Goal: Information Seeking & Learning: Learn about a topic

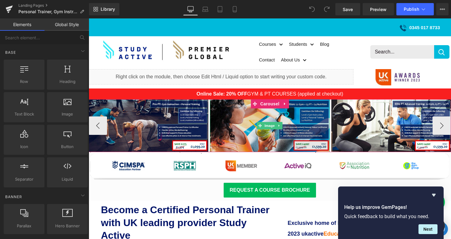
scroll to position [0, 0]
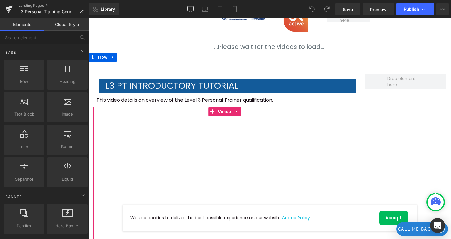
scroll to position [189, 0]
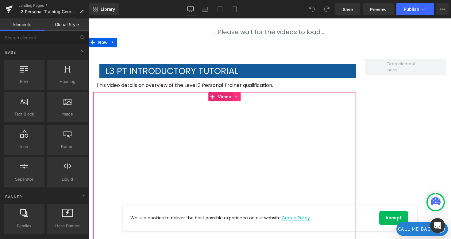
click at [236, 97] on icon at bounding box center [236, 96] width 1 height 3
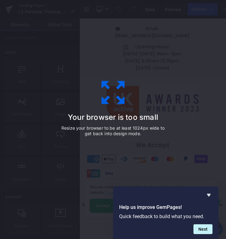
scroll to position [4198, 0]
click at [131, 96] on div "Your browser is too small Resize your browser to be at least 1024px wide to get…" at bounding box center [113, 119] width 138 height 123
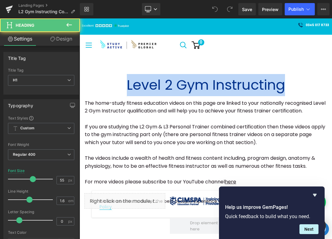
drag, startPoint x: 133, startPoint y: 83, endPoint x: 330, endPoint y: 76, distance: 197.0
click at [330, 76] on div "Level 2 Gym Instructing Heading The home-study fitness education videos on this…" at bounding box center [205, 131] width 252 height 115
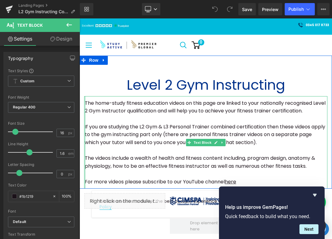
drag, startPoint x: 251, startPoint y: 180, endPoint x: 85, endPoint y: 100, distance: 184.2
click at [85, 100] on div "The home-study fitness education videos on this page are linked to your nationa…" at bounding box center [205, 142] width 243 height 93
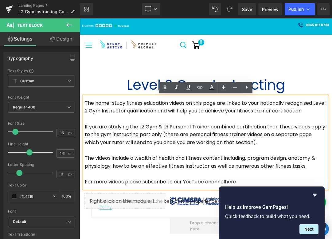
click at [98, 108] on p "The home-study fitness education videos on this page are linked to your nationa…" at bounding box center [206, 107] width 242 height 16
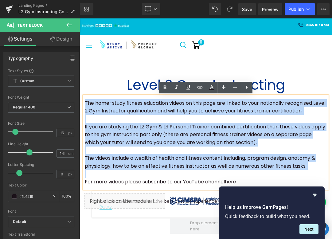
drag, startPoint x: 84, startPoint y: 102, endPoint x: 320, endPoint y: 172, distance: 246.1
click at [320, 172] on div "The home-study fitness education videos on this page are linked to your nationa…" at bounding box center [205, 142] width 243 height 93
copy div "The home-study fitness education videos on this page are linked to your nationa…"
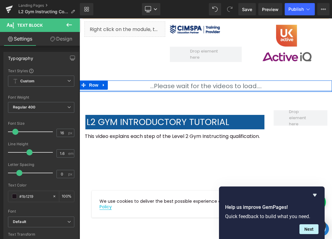
scroll to position [180, 0]
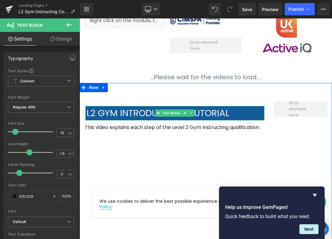
click at [192, 117] on p "L2 Gym introductory tutorial" at bounding box center [175, 113] width 178 height 14
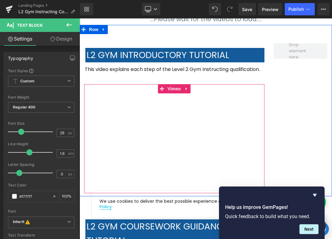
scroll to position [239, 0]
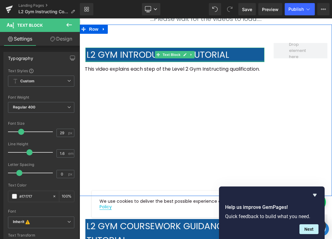
click at [130, 60] on div at bounding box center [174, 61] width 179 height 2
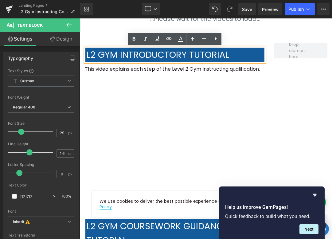
click at [145, 53] on p "L2 Gym introductory tutorial" at bounding box center [175, 55] width 178 height 14
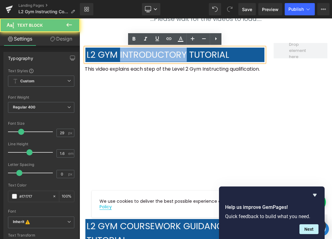
click at [145, 53] on p "L2 Gym introductory tutorial" at bounding box center [175, 55] width 178 height 14
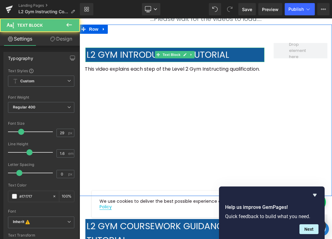
click at [218, 56] on p "L2 Gym introductory tutorial" at bounding box center [175, 55] width 178 height 14
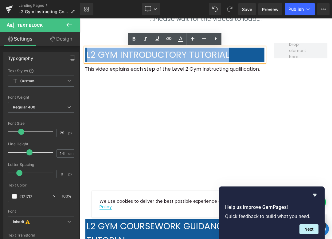
drag, startPoint x: 234, startPoint y: 53, endPoint x: 81, endPoint y: 54, distance: 153.4
click at [81, 54] on div "L2 Gym introductory tutorial Text Block This video explains each step of the Le…" at bounding box center [173, 118] width 189 height 150
copy p "L2 Gym introductory tutorial"
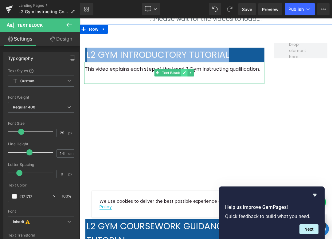
click at [181, 69] on link at bounding box center [184, 72] width 6 height 7
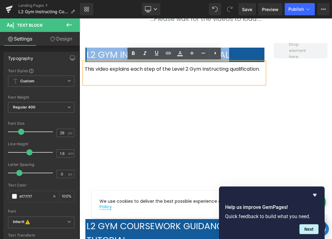
click at [216, 68] on p "This video explains each step of the Level 2 Gym Instructing qualification." at bounding box center [174, 69] width 179 height 8
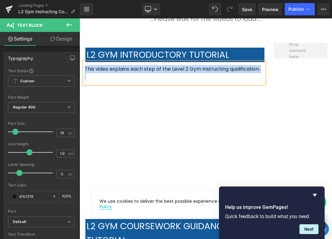
copy p "This video explains each step of the Level 2 Gym Instructing qualification."
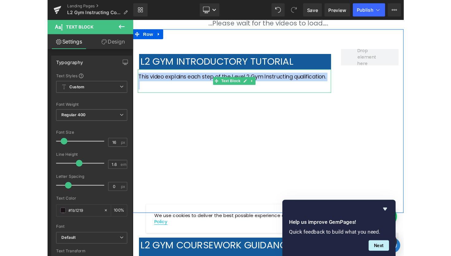
scroll to position [236, 0]
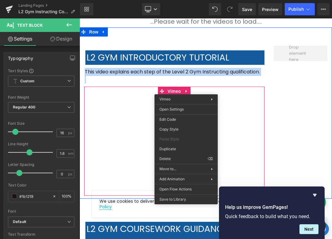
click at [287, 90] on div "L2 Gym introductory tutorial Text Block This video explains each step of the Le…" at bounding box center [205, 112] width 252 height 171
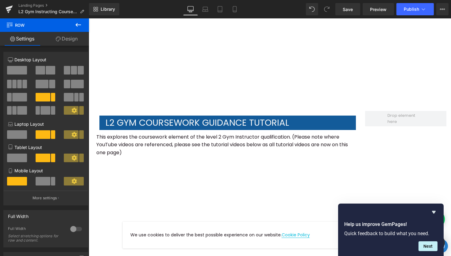
scroll to position [399, 0]
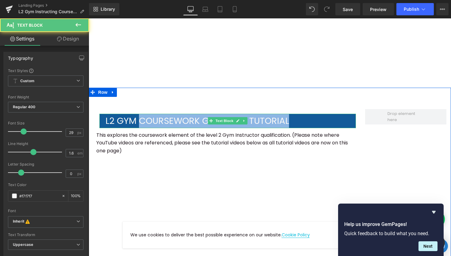
drag, startPoint x: 295, startPoint y: 120, endPoint x: 139, endPoint y: 117, distance: 156.4
click at [139, 117] on p "L2 Gym coursework guidance tutorial" at bounding box center [231, 121] width 250 height 14
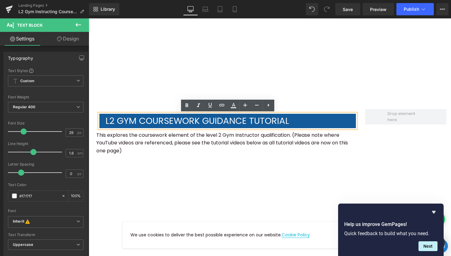
click at [111, 117] on p "L2 Gym coursework guidance tutorial" at bounding box center [231, 121] width 250 height 14
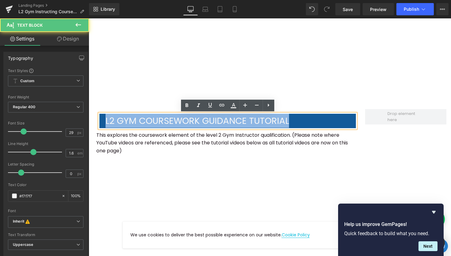
drag, startPoint x: 105, startPoint y: 120, endPoint x: 302, endPoint y: 124, distance: 197.6
click at [302, 124] on div "L2 Gym coursework guidance tutorial" at bounding box center [227, 121] width 256 height 14
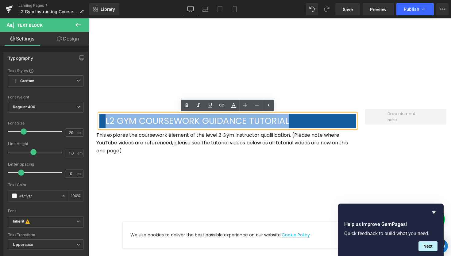
copy p "L2 Gym coursework guidance tutorial"
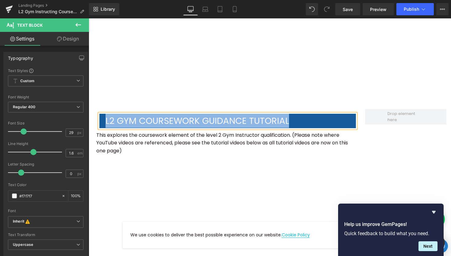
click at [233, 141] on p "This explores the coursework element of the level 2 Gym Instructor qualificatio…" at bounding box center [224, 143] width 256 height 24
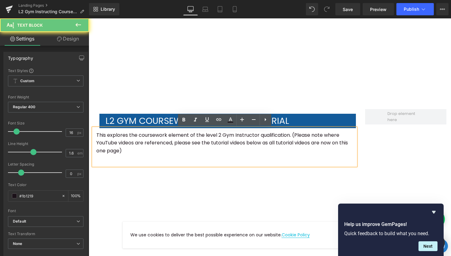
click at [210, 141] on p "This explores the coursework element of the level 2 Gym Instructor qualificatio…" at bounding box center [224, 143] width 256 height 24
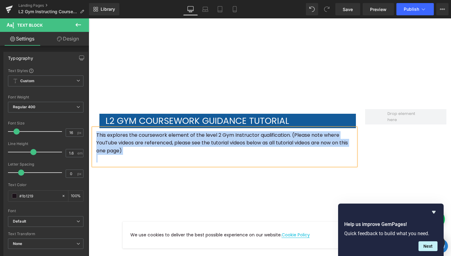
copy p "This explores the coursework element of the level 2 Gym Instructor qualificatio…"
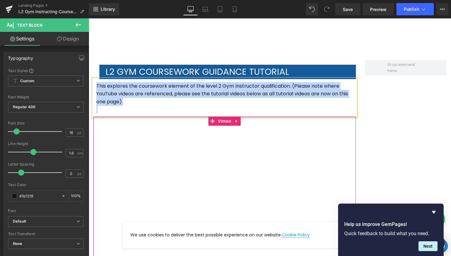
scroll to position [448, 0]
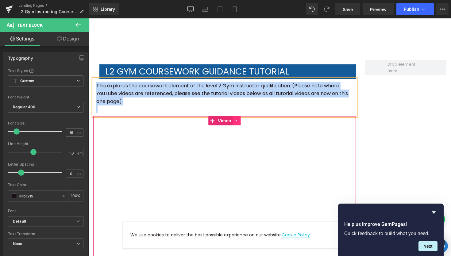
click at [240, 119] on link at bounding box center [237, 120] width 8 height 9
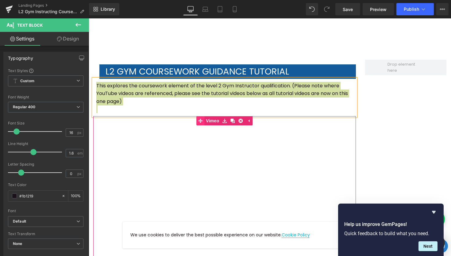
click at [215, 121] on link "Vimeo" at bounding box center [208, 120] width 24 height 9
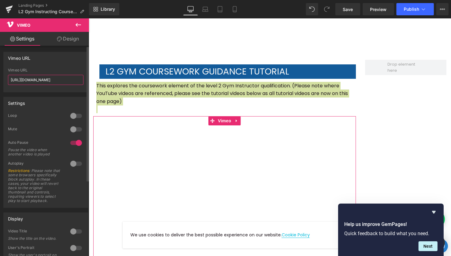
click at [63, 81] on input "https://vimeo.com/925444443/fcffd7462c?share=copy" at bounding box center [45, 80] width 75 height 10
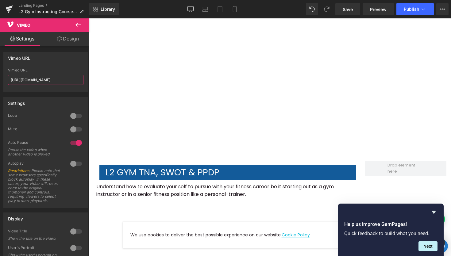
scroll to position [600, 0]
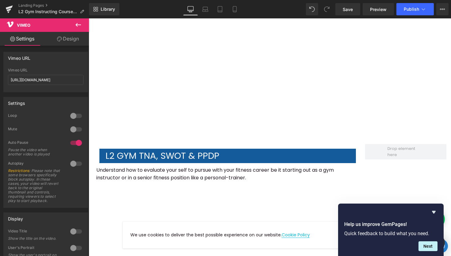
click at [159, 156] on p "L2 Gym TNA, SWOT & PPDP" at bounding box center [231, 156] width 250 height 14
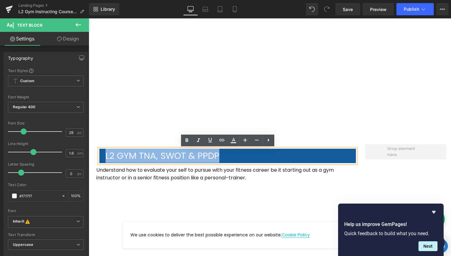
drag, startPoint x: 230, startPoint y: 160, endPoint x: 67, endPoint y: 159, distance: 162.9
copy p "L2 Gym TNA, SWOT & PPDP"
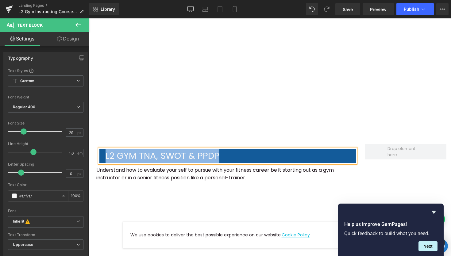
click at [236, 170] on p "Understand how to evaluate your self to pursue with your fitness career be it s…" at bounding box center [224, 174] width 256 height 16
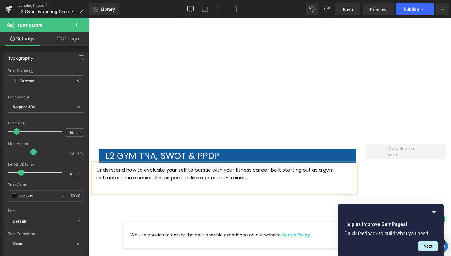
click at [234, 179] on p "Understand how to evaluate your self to pursue with your fitness career be it s…" at bounding box center [224, 174] width 256 height 16
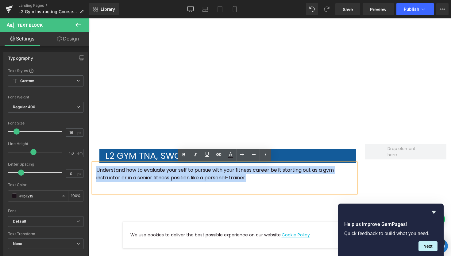
drag, startPoint x: 271, startPoint y: 177, endPoint x: 91, endPoint y: 171, distance: 180.1
click at [91, 171] on div "L2 Gym TNA, SWOT & PPDP Text Block Understand how to evaluate your self to purs…" at bounding box center [225, 246] width 272 height 204
copy p "Understand how to evaluate your self to pursue with your fitness career be it s…"
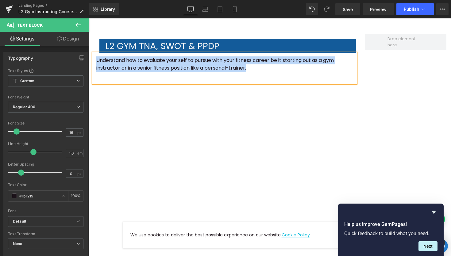
scroll to position [715, 0]
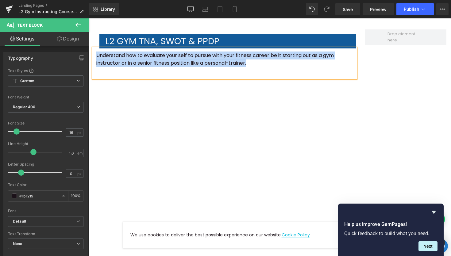
click at [451, 78] on div "L2 Gym TNA, SWOT & PPDP Text Block Understand how to evaluate your self to purs…" at bounding box center [270, 122] width 362 height 229
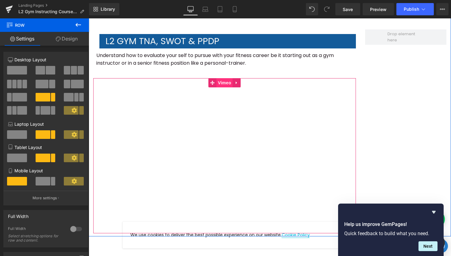
click at [224, 82] on span "Vimeo" at bounding box center [224, 82] width 16 height 9
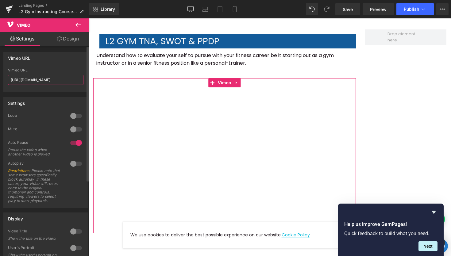
click at [44, 80] on input "https://vimeo.com/686265623/a26a705530" at bounding box center [45, 80] width 75 height 10
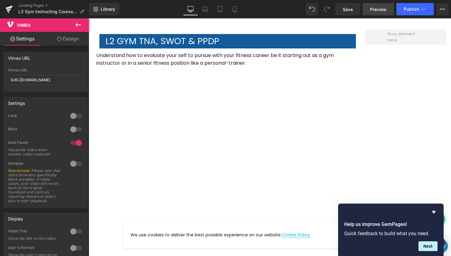
click at [382, 12] on span "Preview" at bounding box center [378, 9] width 17 height 6
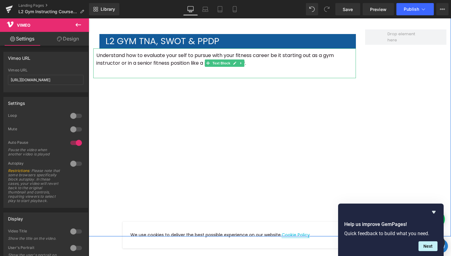
click at [259, 56] on p "Understand how to evaluate your self to pursue with your fitness career be it s…" at bounding box center [224, 60] width 256 height 16
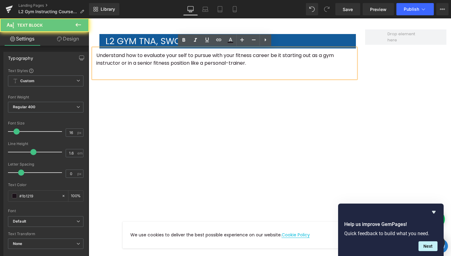
click at [215, 62] on p "Understand how to evaluate your self to pursue with your fitness career be it s…" at bounding box center [224, 60] width 256 height 16
click at [274, 65] on p "Understand how to evaluate your self to pursue with your fitness career be it s…" at bounding box center [224, 60] width 256 height 16
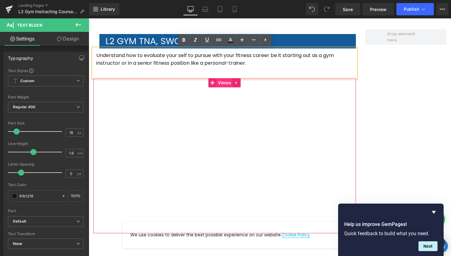
click at [226, 82] on span "Vimeo" at bounding box center [224, 82] width 16 height 9
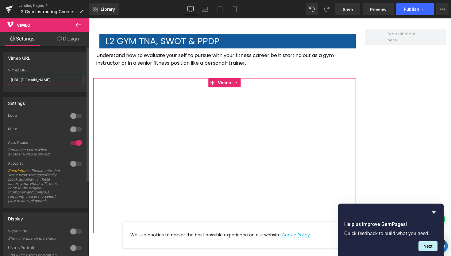
click at [56, 77] on input "https://vimeo.com/686265623/a26a705530" at bounding box center [45, 80] width 75 height 10
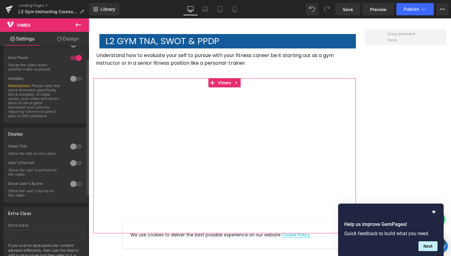
scroll to position [0, 0]
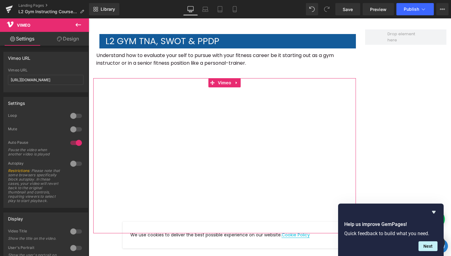
click at [61, 43] on link "Design" at bounding box center [68, 39] width 44 height 14
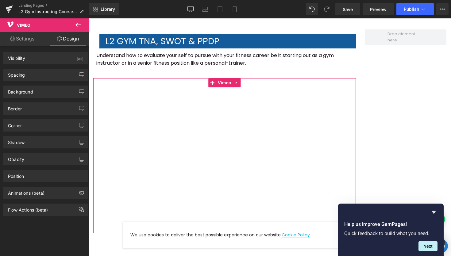
click at [17, 42] on link "Settings" at bounding box center [22, 39] width 44 height 14
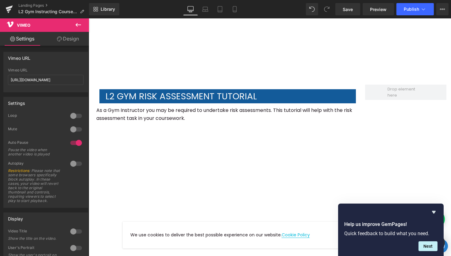
scroll to position [894, 0]
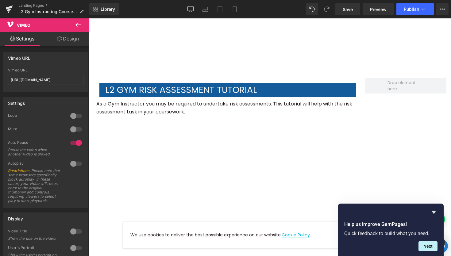
click at [164, 90] on p "L2 Gym risk assessment tutorial" at bounding box center [231, 90] width 250 height 14
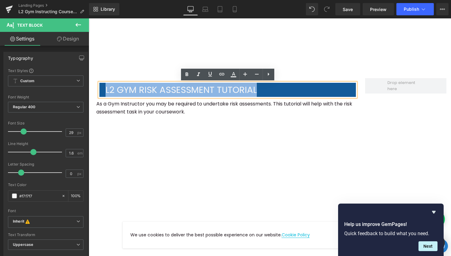
drag, startPoint x: 275, startPoint y: 90, endPoint x: 103, endPoint y: 88, distance: 172.1
click at [103, 88] on div "L2 Gym risk assessment tutorial" at bounding box center [227, 90] width 256 height 14
copy p "L2 Gym risk assessment tutorial"
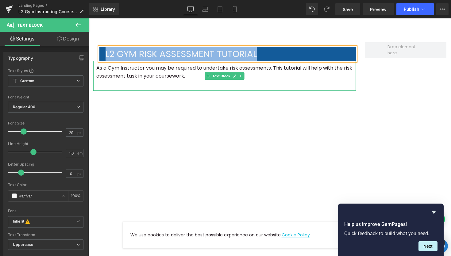
scroll to position [936, 0]
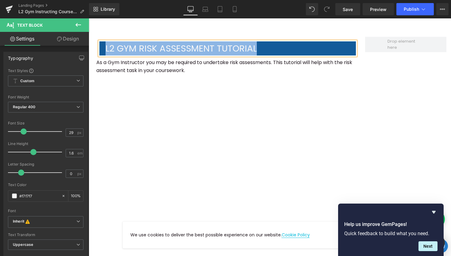
click at [236, 64] on p "As a Gym Instructor you may be required to undertake risk assessments. This tut…" at bounding box center [224, 67] width 256 height 16
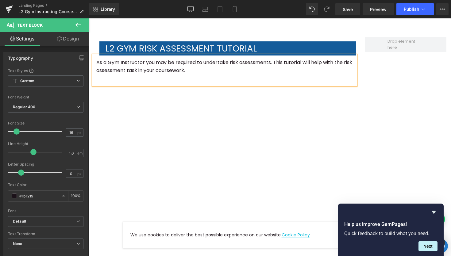
click at [172, 67] on p "As a Gym Instructor you may be required to undertake risk assessments. This tut…" at bounding box center [224, 67] width 256 height 16
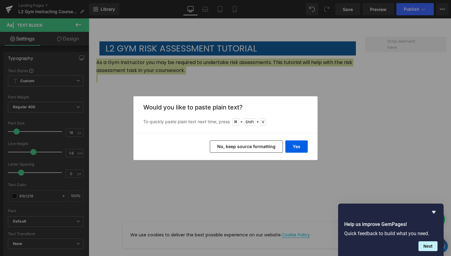
click at [322, 77] on div "Back to Library Insert Would you like to paste plain text? To quickly paste pla…" at bounding box center [225, 128] width 451 height 256
click at [150, 62] on div "Back to Library Insert Would you like to paste plain text? To quickly paste pla…" at bounding box center [225, 128] width 451 height 256
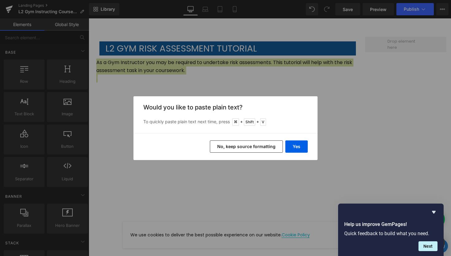
click at [267, 146] on button "No, keep source formatting" at bounding box center [246, 146] width 73 height 12
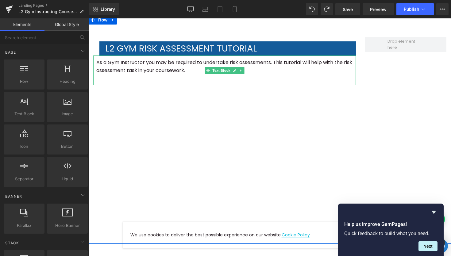
click at [158, 63] on p "As a Gym Instructor you may be required to undertake risk assessments. This tut…" at bounding box center [224, 67] width 256 height 16
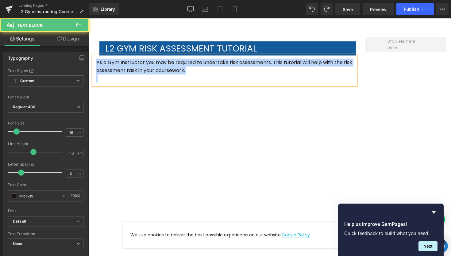
copy p "As a Gym Instructor you may be required to undertake risk assessments. This tut…"
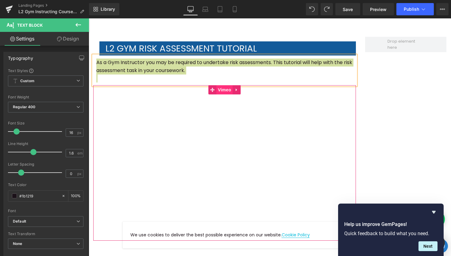
click at [225, 89] on span "Vimeo" at bounding box center [224, 89] width 16 height 9
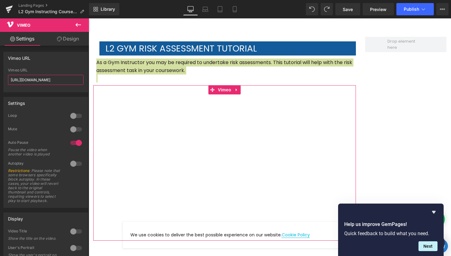
click at [48, 78] on input "https://vimeo.com/800811840/5305bca857" at bounding box center [45, 80] width 75 height 10
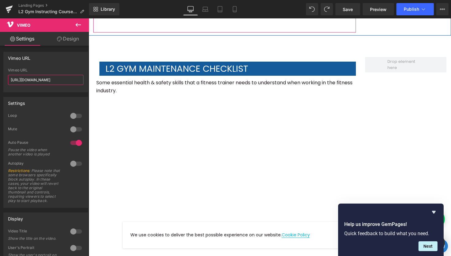
scroll to position [1147, 0]
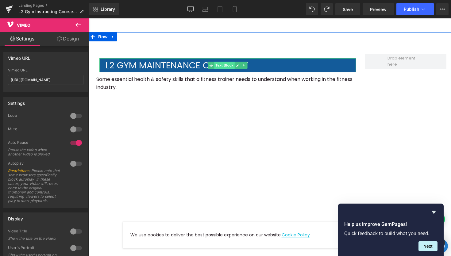
click at [229, 64] on span "Text Block" at bounding box center [224, 65] width 20 height 7
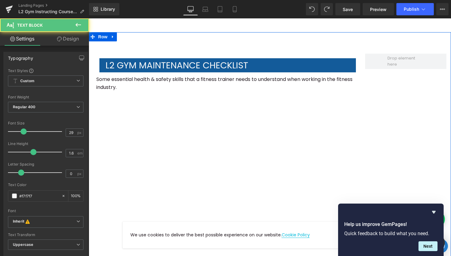
click at [254, 84] on p "Some essential health & safety skills that a fitness trainer needs to understan…" at bounding box center [224, 83] width 256 height 16
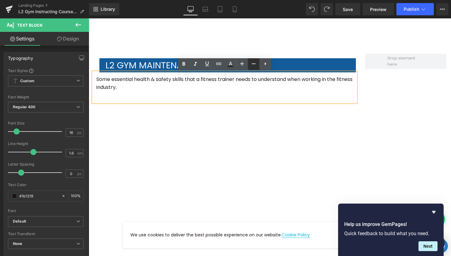
click at [249, 65] on link at bounding box center [254, 64] width 12 height 12
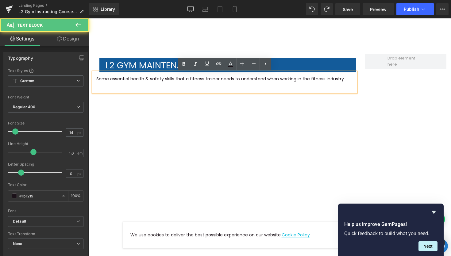
click at [280, 81] on p "Some essential health & safety skills that a fitness trainer needs to understan…" at bounding box center [224, 78] width 256 height 7
type input "16"
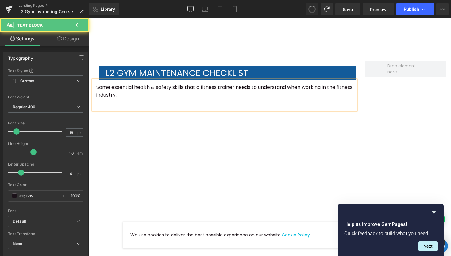
scroll to position [1155, 0]
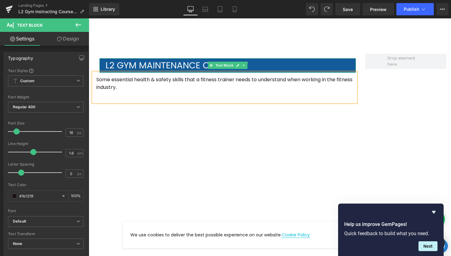
click at [286, 65] on p "L2 Gym maintenance checklist" at bounding box center [231, 65] width 250 height 14
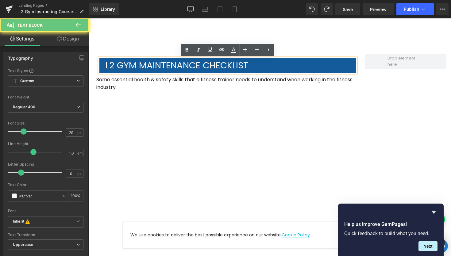
click at [286, 65] on p "L2 Gym maintenance checklist" at bounding box center [231, 65] width 250 height 14
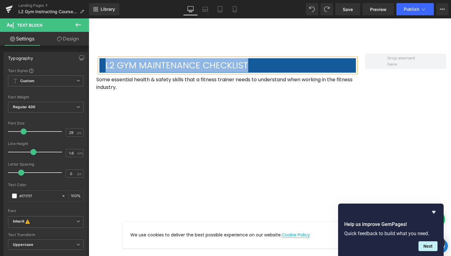
copy p "L2 Gym maintenance checklist"
click at [236, 81] on p "Some essential health & safety skills that a fitness trainer needs to understan…" at bounding box center [224, 84] width 256 height 16
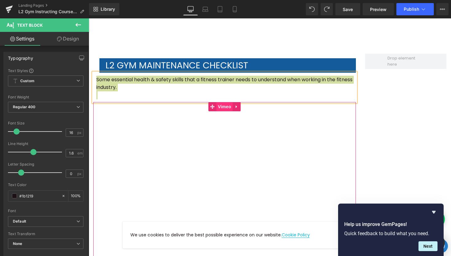
click at [222, 106] on span "Vimeo" at bounding box center [224, 106] width 16 height 9
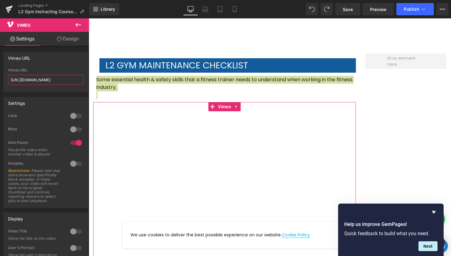
click at [66, 81] on input "https://vimeo.com/686264125/722df4baba" at bounding box center [45, 80] width 75 height 10
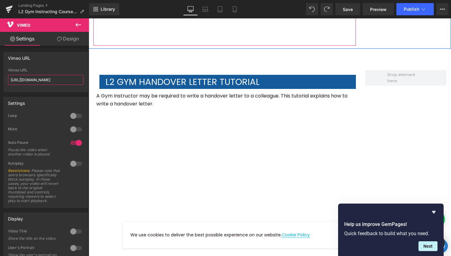
scroll to position [1383, 0]
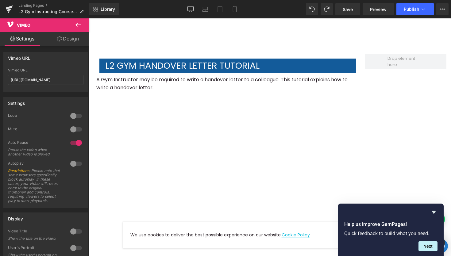
click at [232, 64] on div "L2 Gym handover letter tutorial Text Block" at bounding box center [227, 66] width 256 height 14
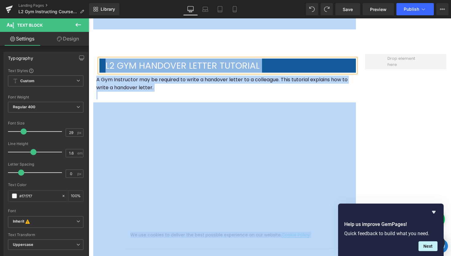
click at [232, 64] on p "L2 Gym handover letter tutorial" at bounding box center [231, 66] width 250 height 14
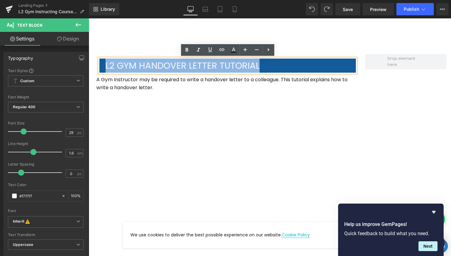
drag, startPoint x: 267, startPoint y: 68, endPoint x: 106, endPoint y: 61, distance: 161.5
click at [106, 61] on p "L2 Gym handover letter tutorial" at bounding box center [231, 66] width 250 height 14
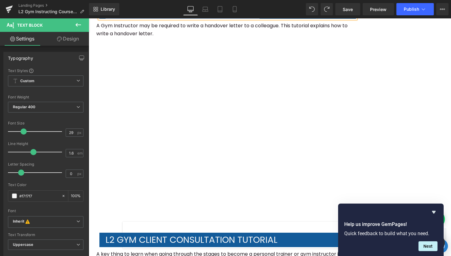
scroll to position [1443, 0]
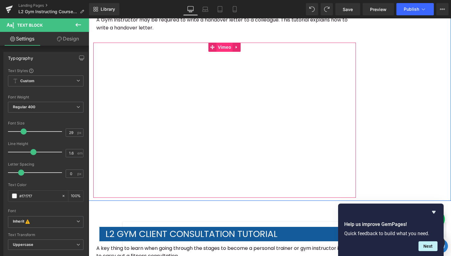
click at [226, 47] on span "Vimeo" at bounding box center [224, 47] width 16 height 9
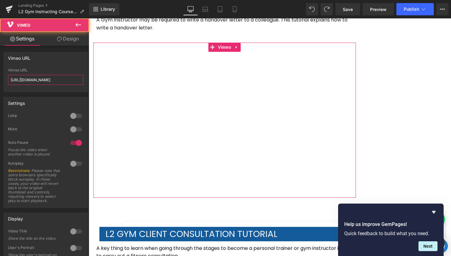
click at [50, 82] on input "https://vimeo.com/784781073" at bounding box center [45, 80] width 75 height 10
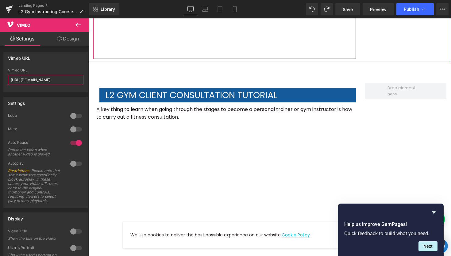
scroll to position [1596, 0]
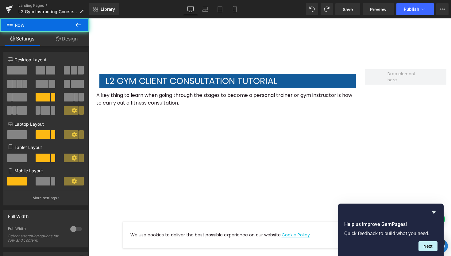
click at [248, 73] on div "L2 Gym client consultation tutorial Text Block A key thing to learn when going …" at bounding box center [225, 171] width 272 height 204
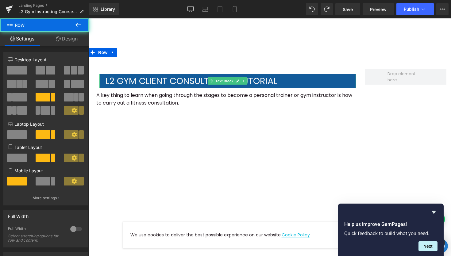
click at [250, 78] on p "L2 Gym client consultation tutorial" at bounding box center [231, 81] width 250 height 14
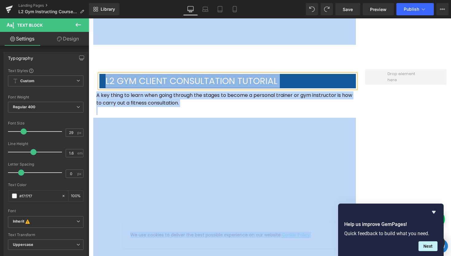
click at [250, 78] on p "L2 Gym client consultation tutorial" at bounding box center [231, 81] width 250 height 14
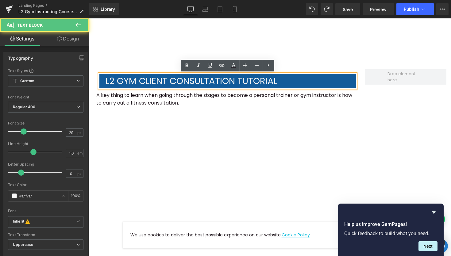
click at [289, 79] on p "L2 Gym client consultation tutorial" at bounding box center [231, 81] width 250 height 14
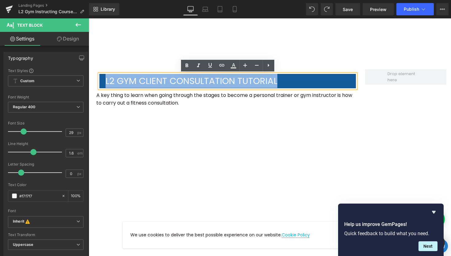
drag, startPoint x: 289, startPoint y: 79, endPoint x: 104, endPoint y: 80, distance: 185.3
click at [104, 80] on div "L2 Gym client consultation tutorial" at bounding box center [227, 81] width 256 height 14
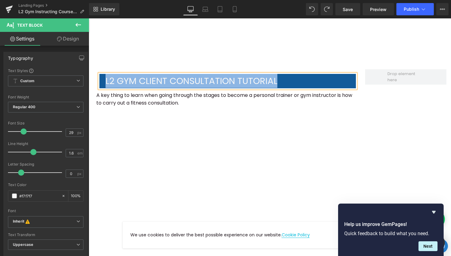
click at [290, 103] on p "A key thing to learn when going through the stages to become a personal trainer…" at bounding box center [224, 99] width 256 height 16
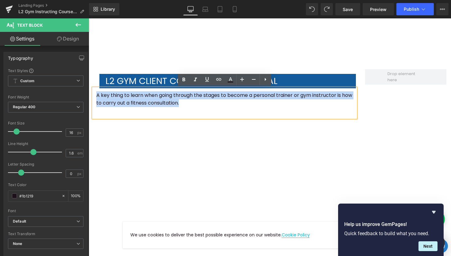
drag, startPoint x: 96, startPoint y: 94, endPoint x: 191, endPoint y: 104, distance: 95.6
click at [191, 104] on div "A key thing to learn when going through the stages to become a personal trainer…" at bounding box center [224, 103] width 263 height 30
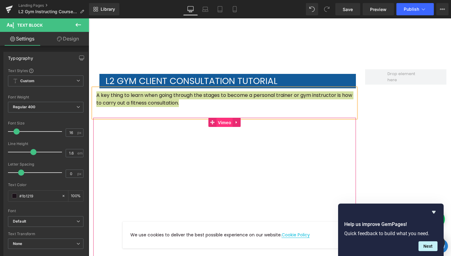
click at [225, 123] on span "Vimeo" at bounding box center [224, 122] width 16 height 9
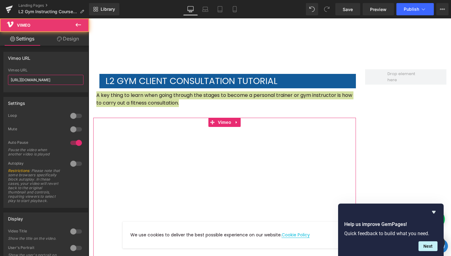
click at [59, 79] on input "https://vimeo.com/686261925/1cc1a9c6ae" at bounding box center [45, 80] width 75 height 10
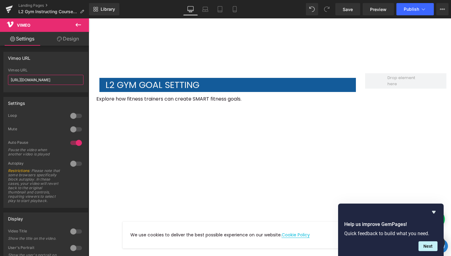
scroll to position [1823, 0]
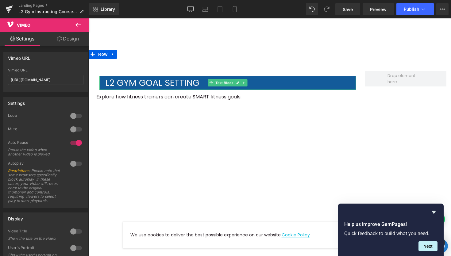
click at [168, 83] on p "L2 Gym goal setting" at bounding box center [231, 83] width 250 height 14
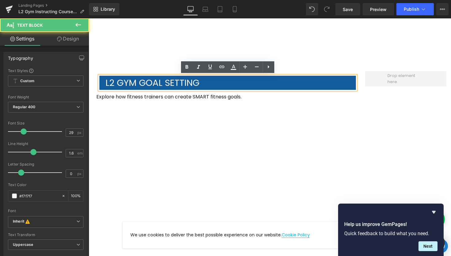
click at [169, 72] on div "L2 Gym goal setting Text Block Explore how fitness trainers can create SMART fi…" at bounding box center [225, 169] width 272 height 196
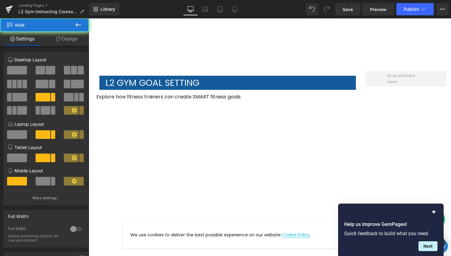
click at [168, 80] on p "L2 Gym goal setting" at bounding box center [231, 83] width 250 height 14
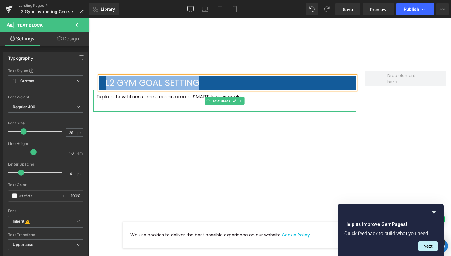
click at [229, 94] on p "Explore how fitness trainers can create SMART fitness goals." at bounding box center [224, 97] width 256 height 8
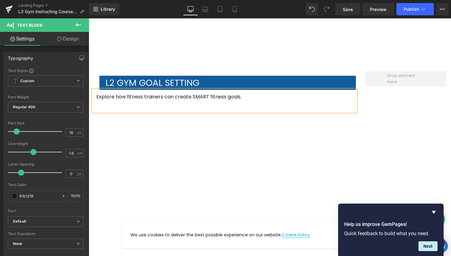
click at [229, 97] on p "Explore how fitness trainers can create SMART fitness goals." at bounding box center [224, 97] width 256 height 8
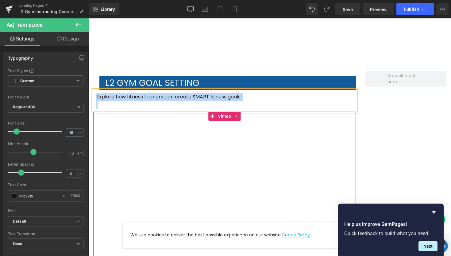
scroll to position [1825, 0]
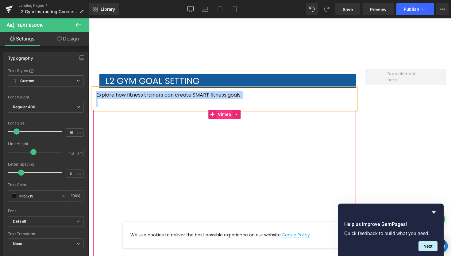
click at [226, 116] on span "Vimeo" at bounding box center [224, 114] width 16 height 9
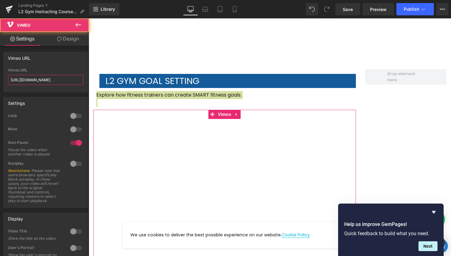
click at [51, 81] on input "https://vimeo.com/686263402/6dfc38d0a6" at bounding box center [45, 80] width 75 height 10
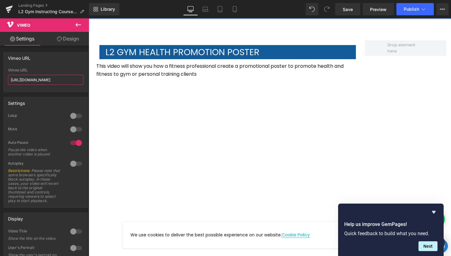
scroll to position [2073, 0]
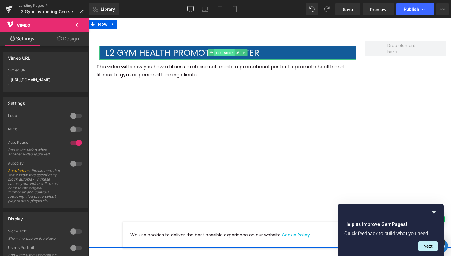
click at [226, 51] on span "Text Block" at bounding box center [224, 52] width 20 height 7
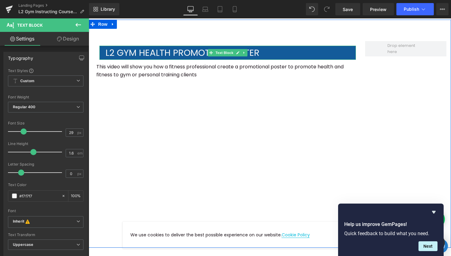
click at [277, 54] on p "L2 Gym health promotion Poster" at bounding box center [231, 53] width 250 height 14
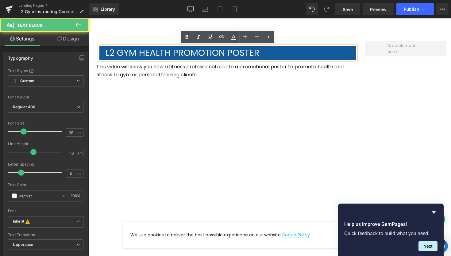
click at [276, 54] on p "L2 Gym health promotion Poster" at bounding box center [231, 53] width 250 height 14
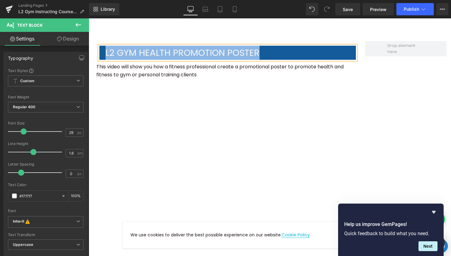
click at [177, 64] on p "This video will show you how a fitness professional create a promotional poster…" at bounding box center [224, 71] width 256 height 16
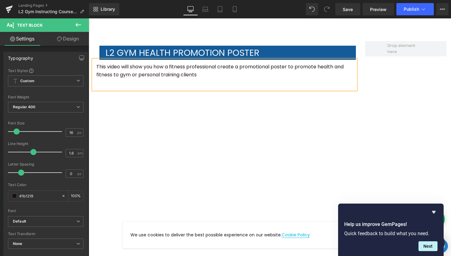
click at [178, 71] on p "This video will show you how a fitness professional create a promotional poster…" at bounding box center [224, 71] width 256 height 16
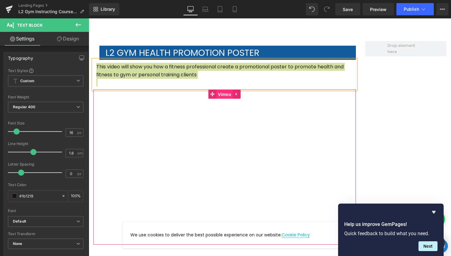
click at [226, 95] on span "Vimeo" at bounding box center [224, 94] width 16 height 9
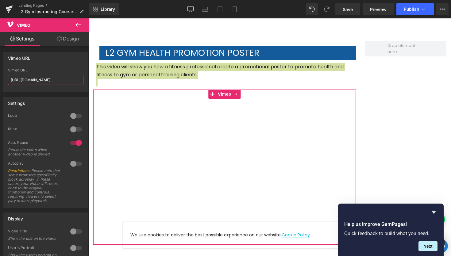
click at [57, 77] on input "https://vimeo.com/686263857?share=copy" at bounding box center [45, 80] width 75 height 10
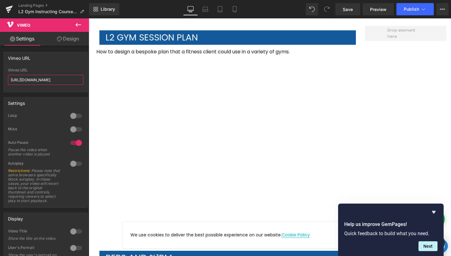
scroll to position [2318, 0]
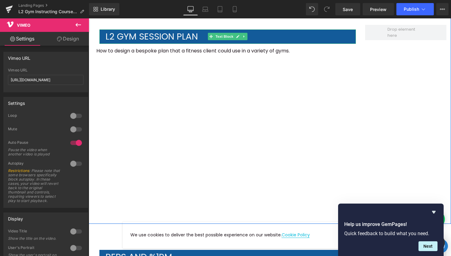
click at [168, 35] on p "L2 Gym session plan" at bounding box center [231, 36] width 250 height 14
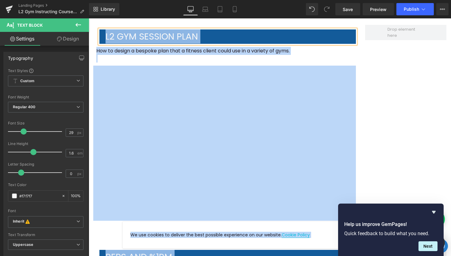
click at [166, 48] on p "How to design a bespoke plan that a fitness client could use in a variety of gy…" at bounding box center [224, 51] width 256 height 8
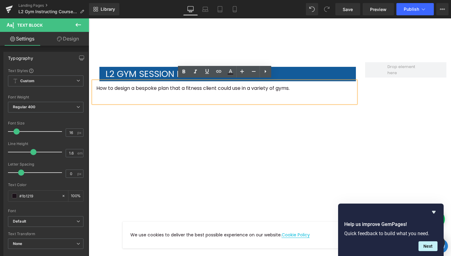
scroll to position [2281, 0]
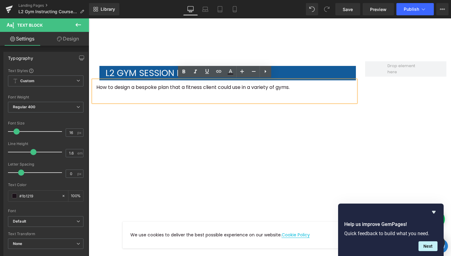
click at [376, 92] on div "L2 Gym session plan Text Block How to design a bespoke plan that a fitness clie…" at bounding box center [270, 150] width 362 height 221
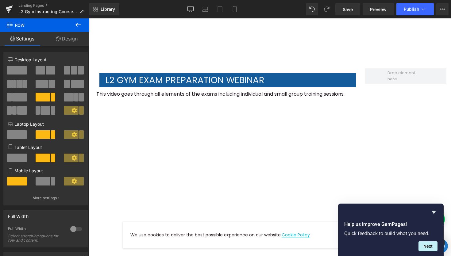
scroll to position [2731, 0]
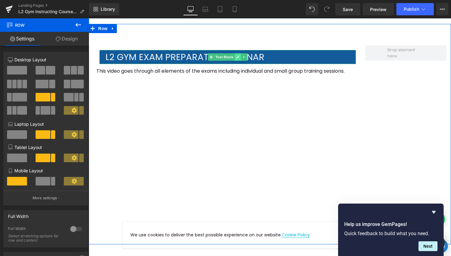
click at [235, 57] on link at bounding box center [238, 56] width 6 height 7
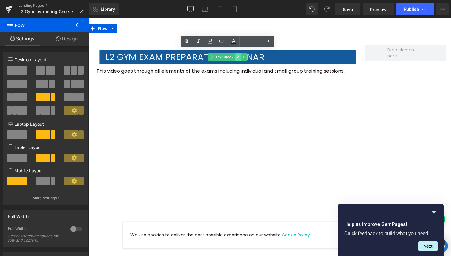
click at [235, 57] on p "L2 Gym exam preparation webinar" at bounding box center [231, 57] width 250 height 14
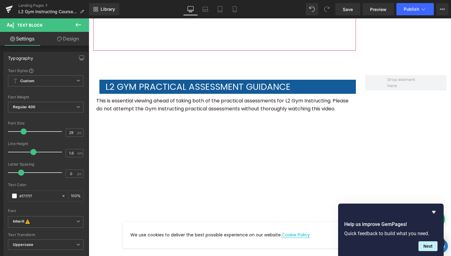
scroll to position [2948, 0]
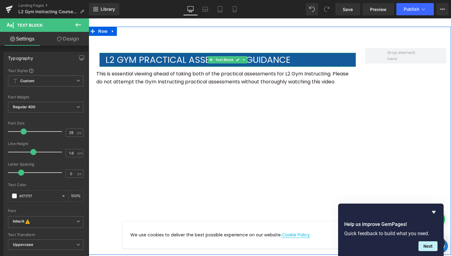
click at [263, 65] on p "L2 Gym practical assessment guidance" at bounding box center [231, 60] width 250 height 14
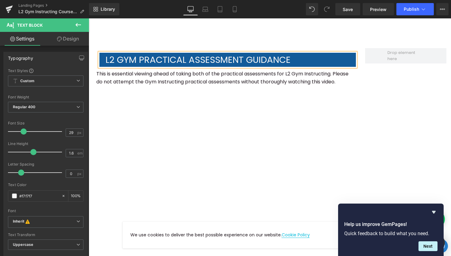
click at [263, 65] on p "L2 Gym practical assessment guidance" at bounding box center [231, 60] width 250 height 14
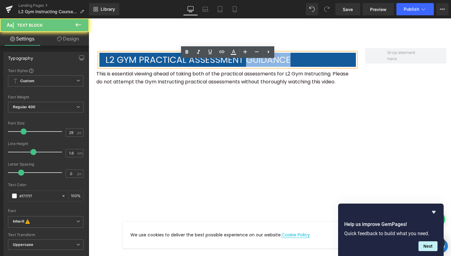
click at [263, 65] on p "L2 Gym practical assessment guidance" at bounding box center [231, 60] width 250 height 14
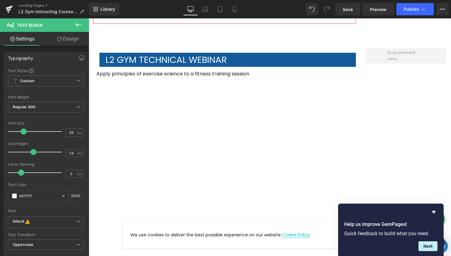
scroll to position [3198, 0]
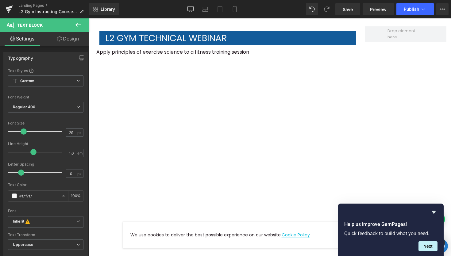
click at [232, 42] on div "L2 Gym technical webinar Text Block" at bounding box center [227, 38] width 256 height 14
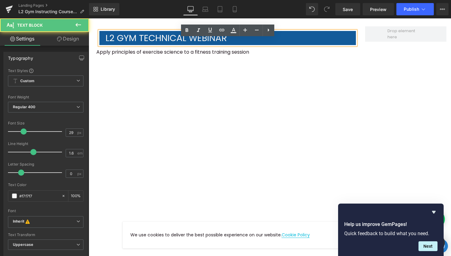
click at [194, 44] on p "L2 Gym technical webinar" at bounding box center [231, 38] width 250 height 14
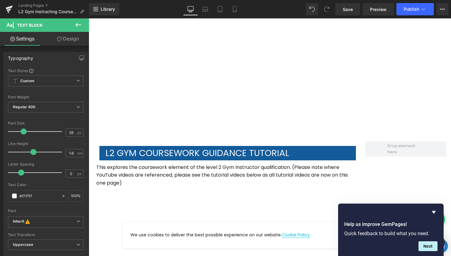
scroll to position [407, 0]
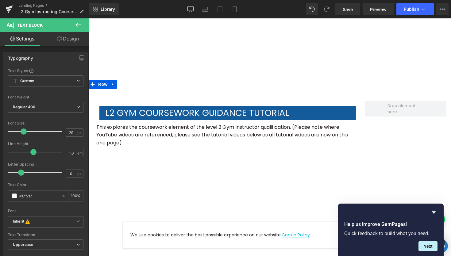
click at [248, 115] on p "L2 Gym coursework guidance tutorial" at bounding box center [231, 113] width 250 height 14
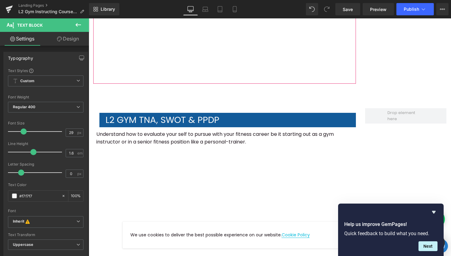
scroll to position [637, 0]
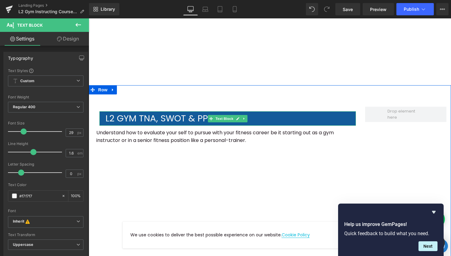
click at [186, 116] on p "L2 Gym TNA, SWOT & PPDP" at bounding box center [231, 118] width 250 height 14
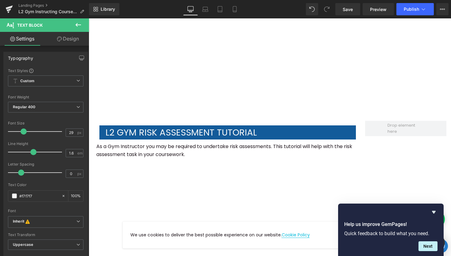
scroll to position [853, 0]
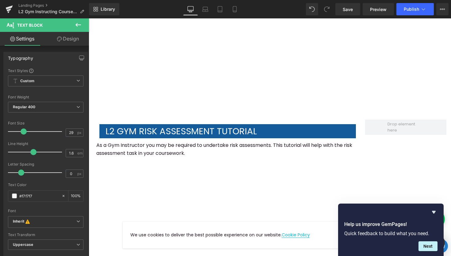
click at [231, 124] on div "L2 Gym risk assessment tutorial Text Block As a Gym Instructor you may be requi…" at bounding box center [225, 226] width 272 height 212
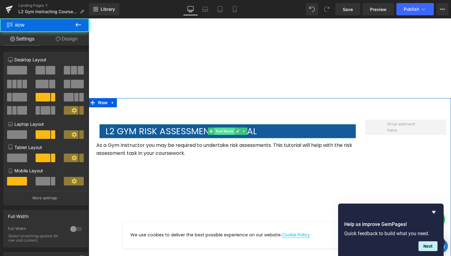
click at [231, 129] on span "Text Block" at bounding box center [224, 131] width 20 height 7
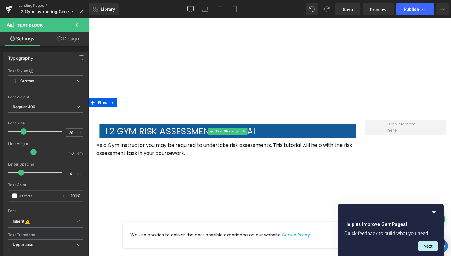
click at [302, 129] on p "L2 Gym risk assessment tutorial" at bounding box center [231, 131] width 250 height 14
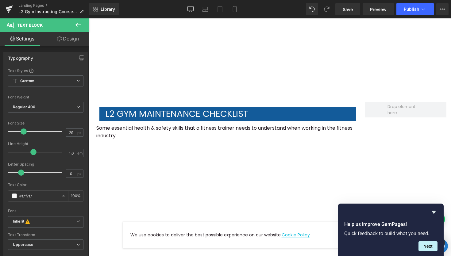
scroll to position [1111, 0]
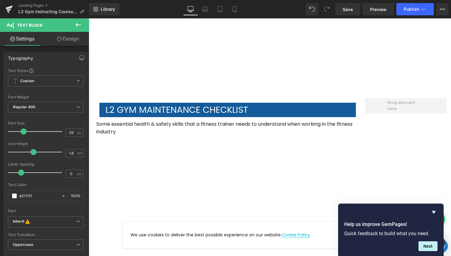
click at [214, 114] on p "L2 Gym maintenance checklist" at bounding box center [231, 110] width 250 height 14
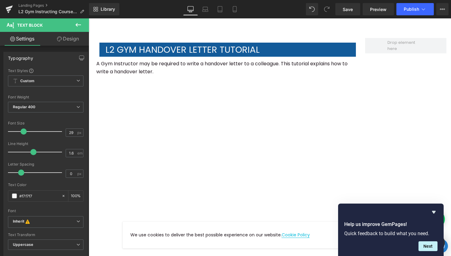
scroll to position [1403, 0]
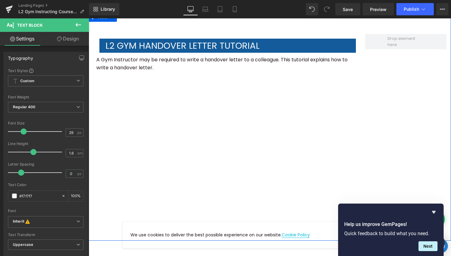
click at [201, 48] on p "L2 Gym handover letter tutorial" at bounding box center [231, 46] width 250 height 14
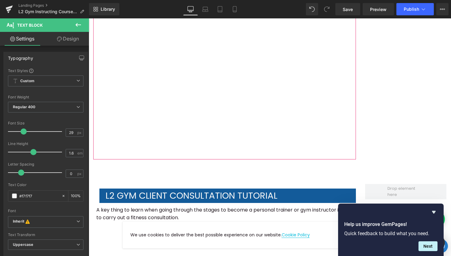
scroll to position [1553, 0]
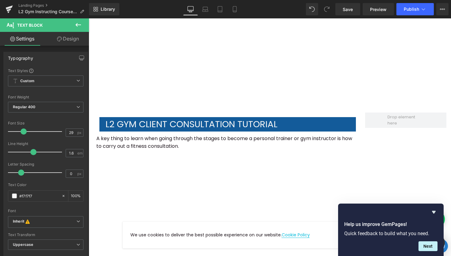
click at [206, 124] on p "L2 Gym client consultation tutorial" at bounding box center [231, 124] width 250 height 14
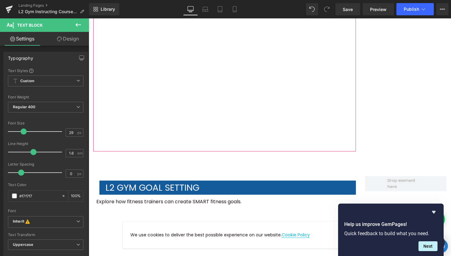
scroll to position [1719, 0]
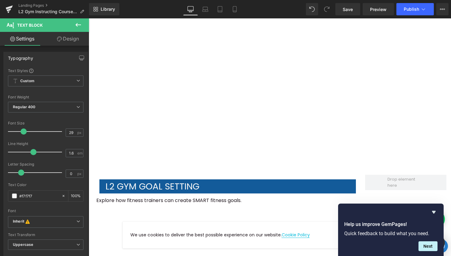
click at [165, 190] on p "L2 Gym goal setting" at bounding box center [231, 186] width 250 height 14
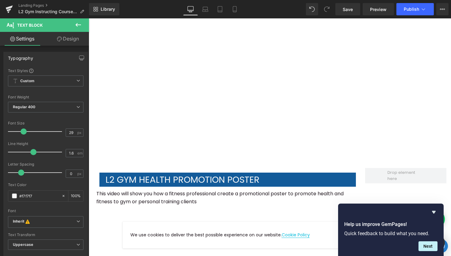
scroll to position [1947, 0]
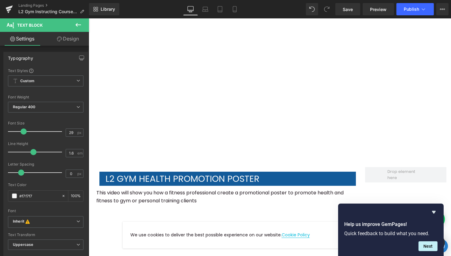
click at [223, 175] on div "L2 Gym health promotion Poster Text Block" at bounding box center [227, 179] width 256 height 14
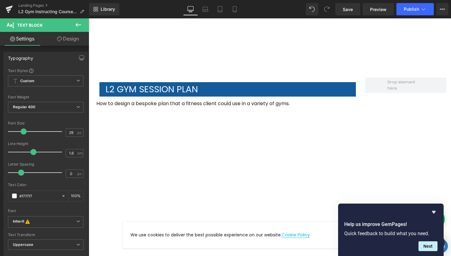
scroll to position [2267, 0]
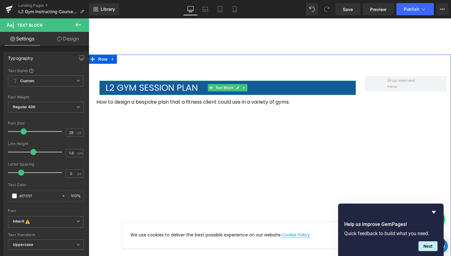
click at [180, 91] on p "L2 Gym session plan" at bounding box center [231, 88] width 250 height 14
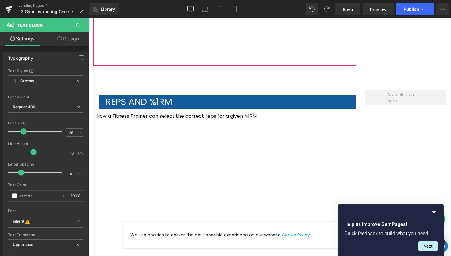
scroll to position [2491, 0]
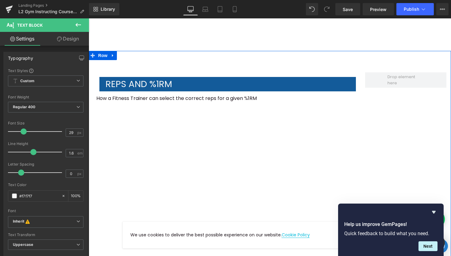
click at [167, 80] on p "Reps and %1RM" at bounding box center [231, 84] width 250 height 14
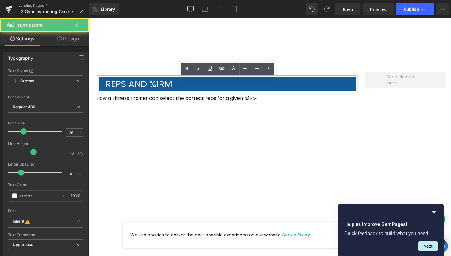
click at [167, 84] on p "Reps and %1RM" at bounding box center [231, 84] width 250 height 14
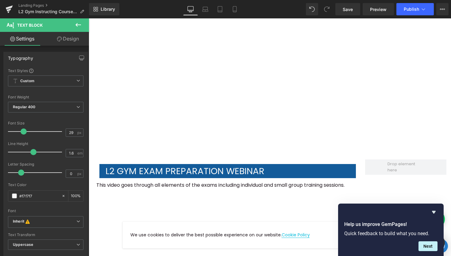
scroll to position [2648, 0]
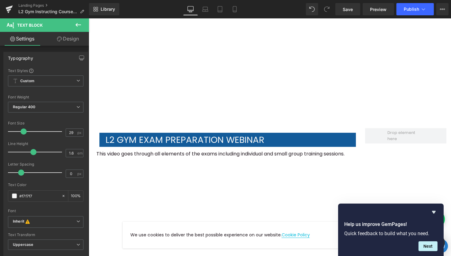
click at [191, 140] on p "L2 Gym exam preparation webinar" at bounding box center [231, 140] width 250 height 14
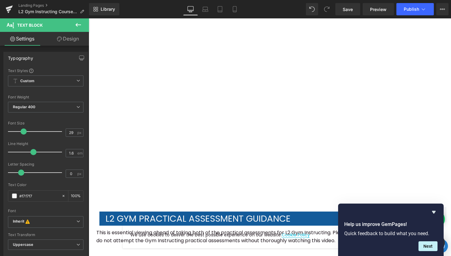
scroll to position [2830, 0]
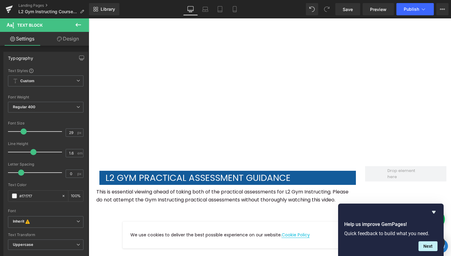
click at [215, 180] on p "L2 Gym practical assessment guidance" at bounding box center [231, 178] width 250 height 14
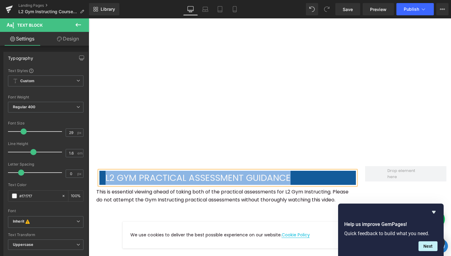
click at [234, 159] on div "L2 Gym practical assessment guidance Text Block This is essential viewing ahead…" at bounding box center [270, 259] width 362 height 229
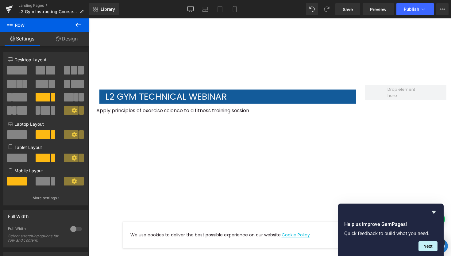
scroll to position [3152, 0]
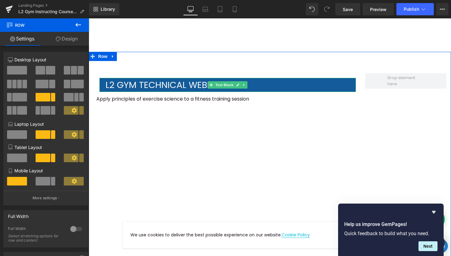
click at [213, 89] on span at bounding box center [211, 84] width 6 height 7
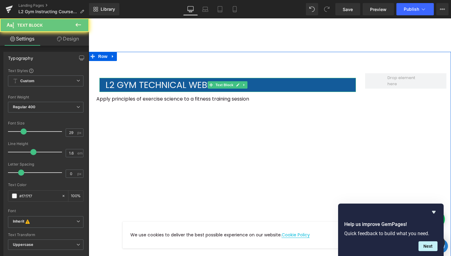
click at [173, 92] on p "L2 Gym technical webinar" at bounding box center [231, 85] width 250 height 14
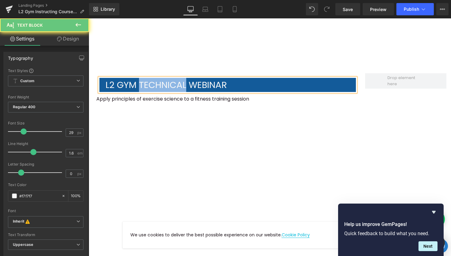
click at [173, 92] on p "L2 Gym technical webinar" at bounding box center [231, 85] width 250 height 14
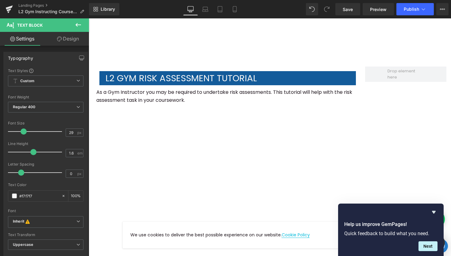
scroll to position [921, 0]
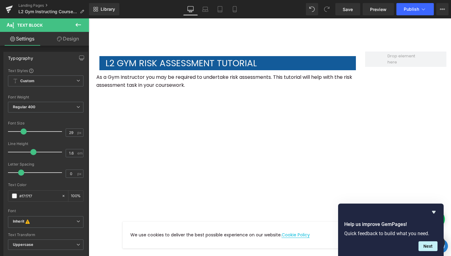
click at [169, 67] on p "L2 Gym risk assessment tutorial" at bounding box center [231, 63] width 250 height 14
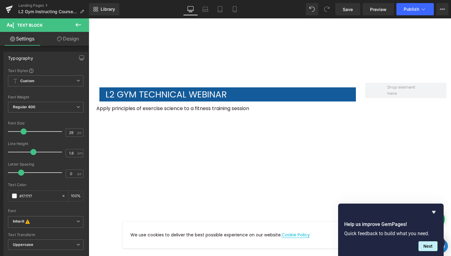
scroll to position [3198, 0]
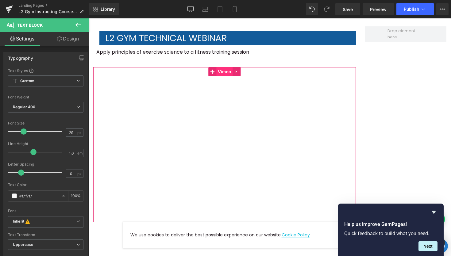
click at [223, 76] on span "Vimeo" at bounding box center [224, 71] width 16 height 9
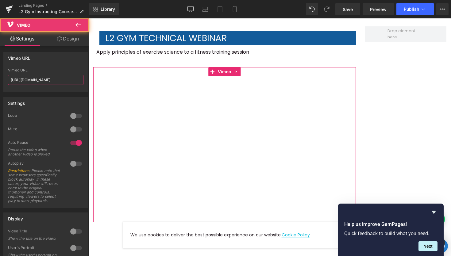
click at [31, 80] on input "https://vimeo.com/686265302/da44d92998" at bounding box center [45, 80] width 75 height 10
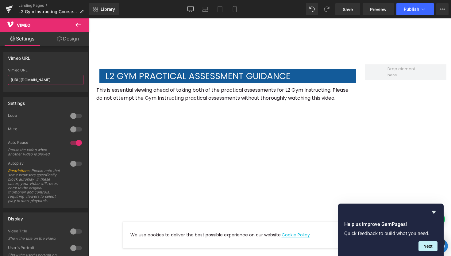
scroll to position [2910, 0]
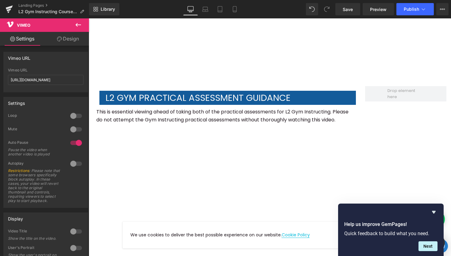
click at [227, 119] on p "This is essential viewing ahead of taking both of the practical assessments for…" at bounding box center [224, 116] width 256 height 16
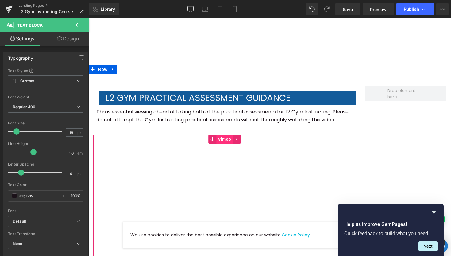
click at [217, 144] on span "Vimeo" at bounding box center [224, 139] width 16 height 9
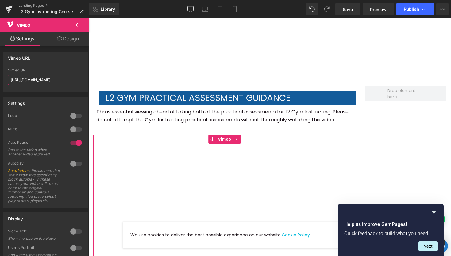
click at [67, 80] on input "https://vimeo.com/713236868/d7bae07804" at bounding box center [45, 80] width 75 height 10
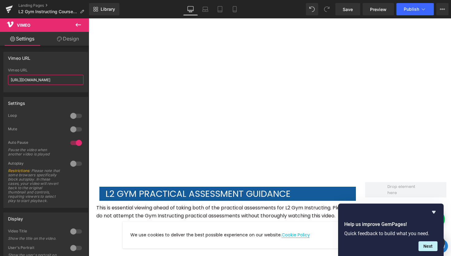
scroll to position [2702, 0]
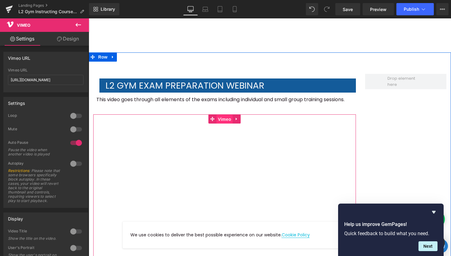
click at [221, 124] on span "Vimeo" at bounding box center [224, 119] width 16 height 9
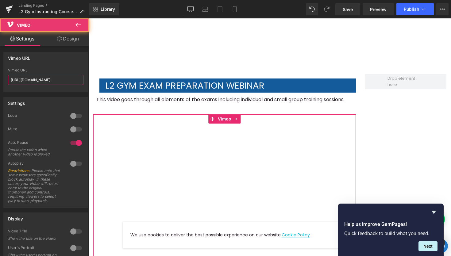
click at [45, 80] on input "https://vimeo.com/797125359/79e1e9915c" at bounding box center [45, 80] width 75 height 10
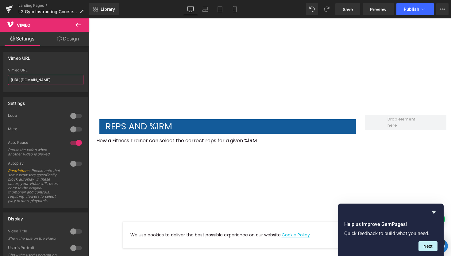
scroll to position [2438, 0]
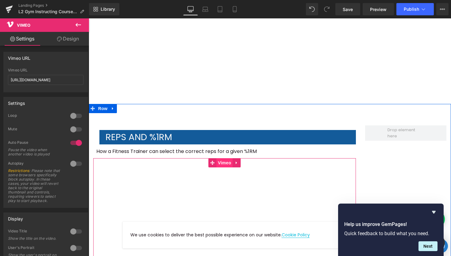
click at [230, 163] on span "Vimeo" at bounding box center [224, 162] width 16 height 9
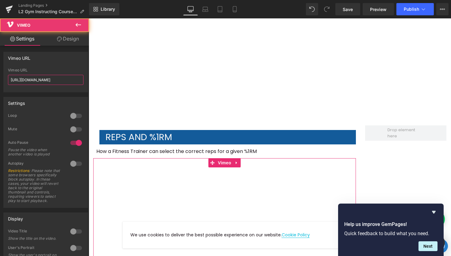
click at [47, 80] on input "https://vimeo.com/686265857/daf9cd75ef" at bounding box center [45, 80] width 75 height 10
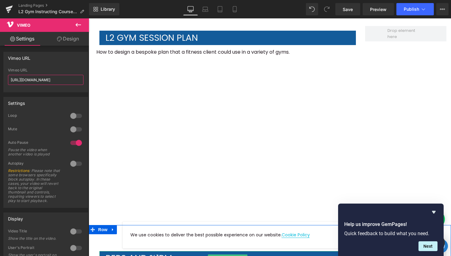
scroll to position [2277, 0]
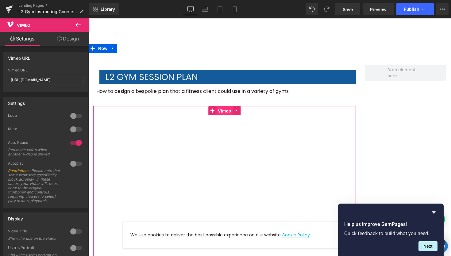
click at [227, 113] on span "Vimeo" at bounding box center [224, 110] width 16 height 9
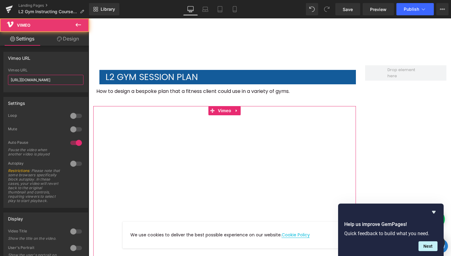
click at [47, 82] on input "https://vimeo.com/686265042/fa920a6a5e" at bounding box center [45, 80] width 75 height 10
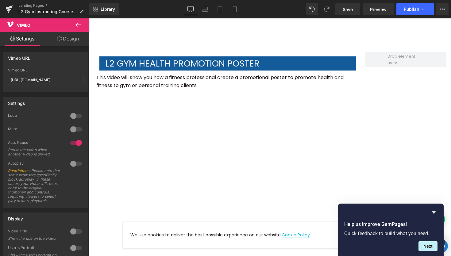
scroll to position [2062, 0]
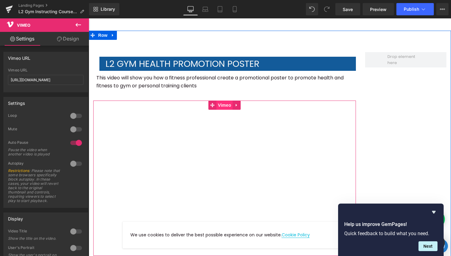
click at [226, 107] on span "Vimeo" at bounding box center [224, 105] width 16 height 9
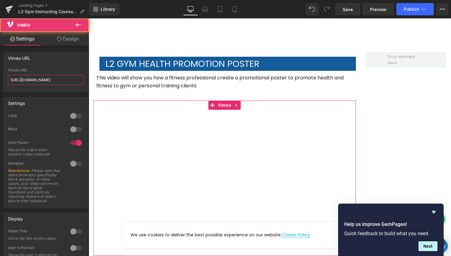
click at [57, 79] on input "https://vimeo.com/686263857?share=copy" at bounding box center [45, 80] width 75 height 10
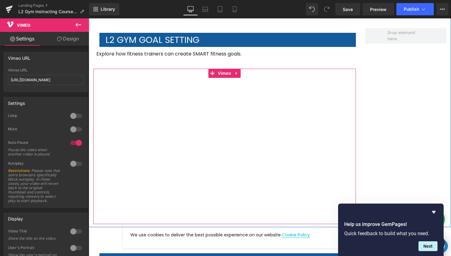
scroll to position [1859, 0]
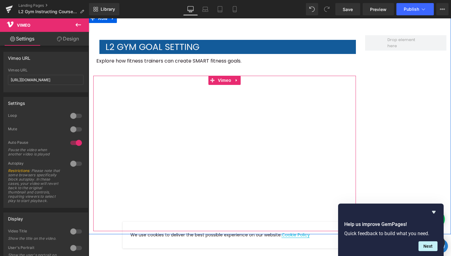
click at [268, 75] on div "Explore how fitness trainers can create SMART fitness goals. Text Block" at bounding box center [224, 65] width 263 height 22
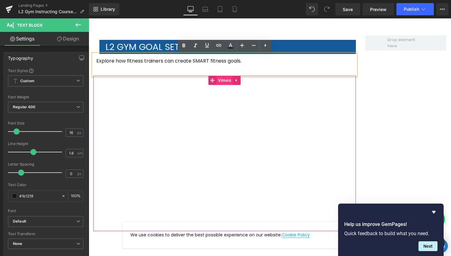
click at [228, 82] on span "Vimeo" at bounding box center [224, 80] width 16 height 9
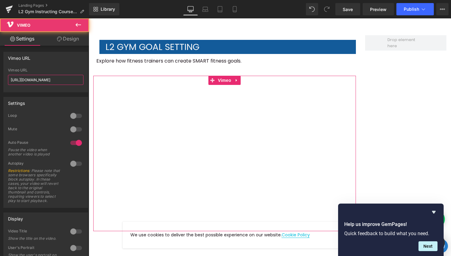
click at [42, 76] on input "https://vimeo.com/686263402/6dfc38d0a6" at bounding box center [45, 80] width 75 height 10
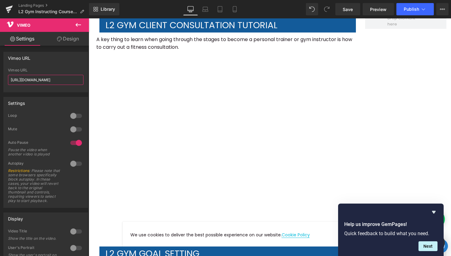
scroll to position [1649, 0]
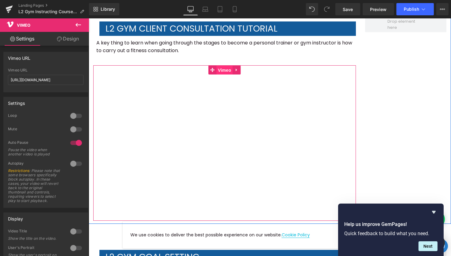
click at [225, 71] on span "Vimeo" at bounding box center [224, 70] width 16 height 9
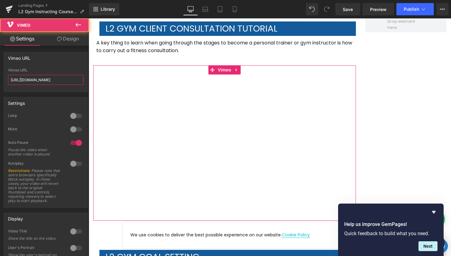
click at [52, 80] on input "https://vimeo.com/686261925/1cc1a9c6ae" at bounding box center [45, 80] width 75 height 10
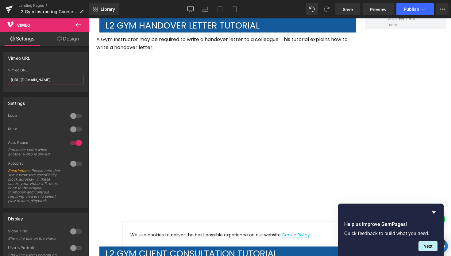
scroll to position [1387, 0]
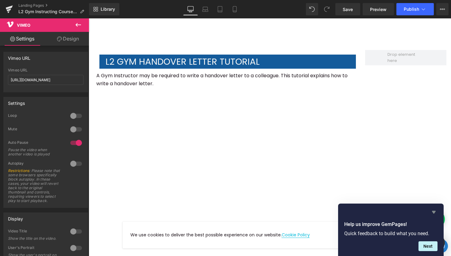
click at [431, 211] on icon "Hide survey" at bounding box center [433, 212] width 7 height 7
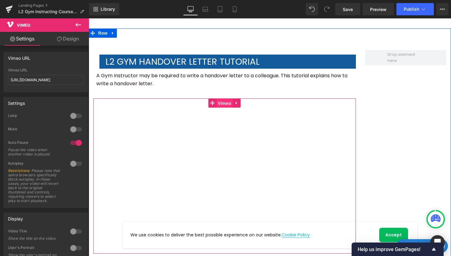
click at [226, 103] on span "Vimeo" at bounding box center [224, 103] width 16 height 9
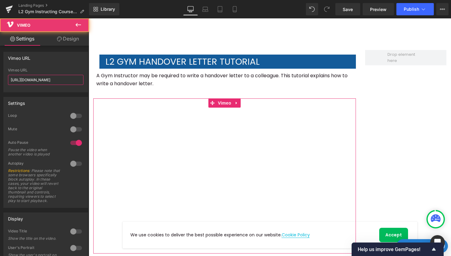
click at [50, 81] on input "https://vimeo.com/784781073" at bounding box center [45, 80] width 75 height 10
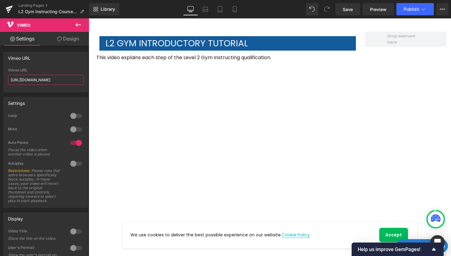
scroll to position [267, 0]
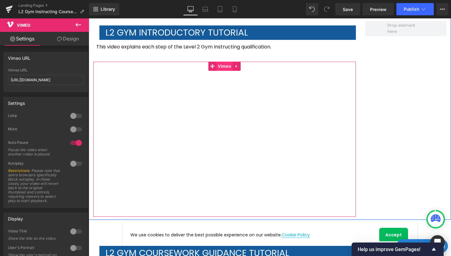
click at [224, 66] on span "Vimeo" at bounding box center [224, 66] width 16 height 9
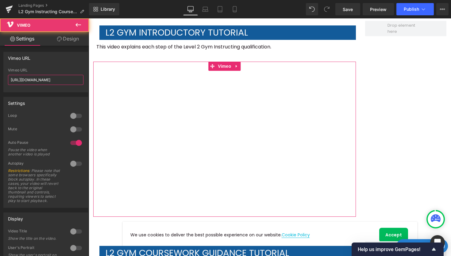
click at [53, 80] on input "https://vimeo.com/875206371/03b9de5b39?share=copy" at bounding box center [45, 80] width 75 height 10
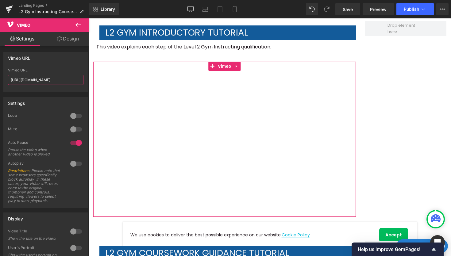
click at [52, 76] on input "https://vimeo.com/875206371/03b9de5b39?share=copy" at bounding box center [45, 80] width 75 height 10
click at [55, 78] on input "https://vimeo.com/875206371/03b9de5b39?share=copy" at bounding box center [45, 80] width 75 height 10
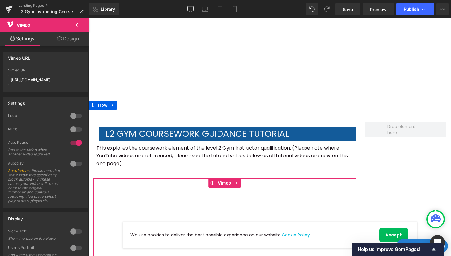
scroll to position [0, 0]
click at [222, 183] on span "Vimeo" at bounding box center [224, 183] width 16 height 9
click at [223, 185] on span "Vimeo" at bounding box center [224, 183] width 16 height 9
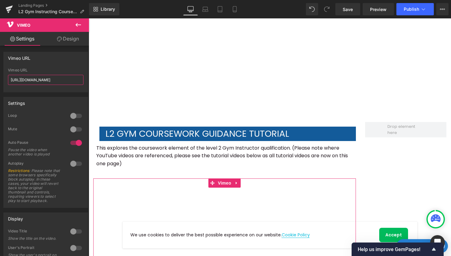
click at [50, 77] on input "https://vimeo.com/925444443/fcffd7462c?share=copy" at bounding box center [45, 80] width 75 height 10
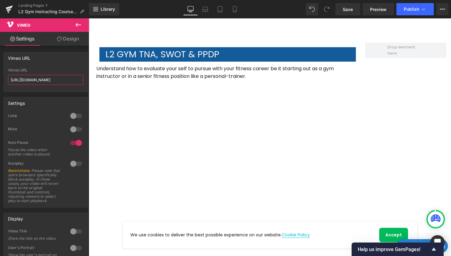
scroll to position [707, 0]
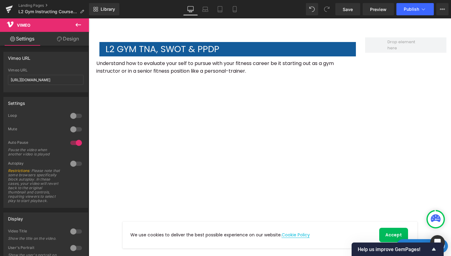
click at [239, 85] on div "Understand how to evaluate your self to pursue with your fitness career be it s…" at bounding box center [224, 71] width 263 height 30
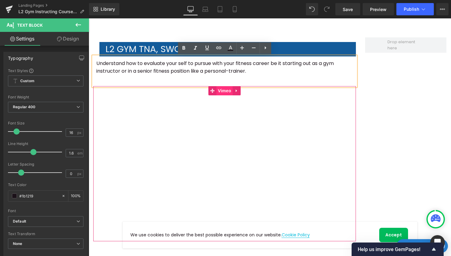
click at [224, 92] on span "Vimeo" at bounding box center [224, 90] width 16 height 9
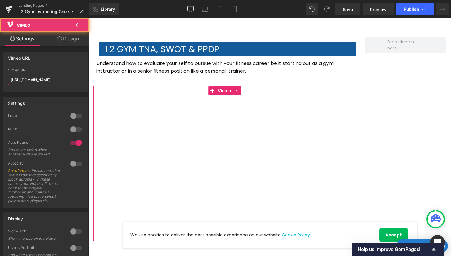
click at [60, 78] on input "https://vimeo.com/686265623/a26a705530" at bounding box center [45, 80] width 75 height 10
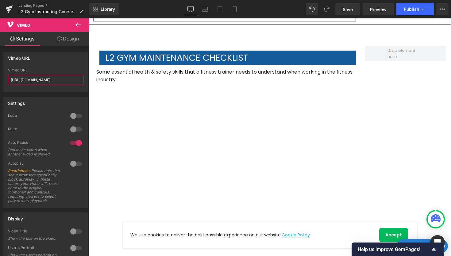
scroll to position [1182, 0]
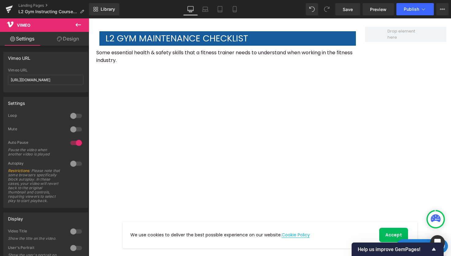
click at [393, 134] on div "L2 Gym maintenance checklist Text Block Some essential health & safety skills t…" at bounding box center [270, 119] width 362 height 229
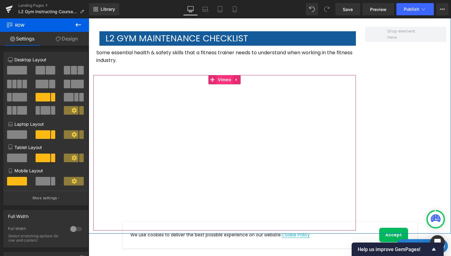
click at [226, 82] on span "Vimeo" at bounding box center [224, 79] width 16 height 9
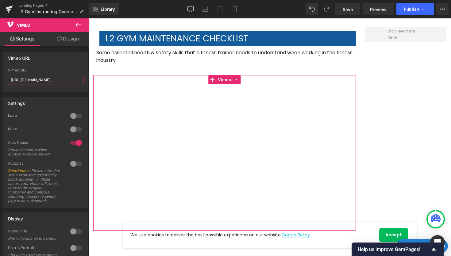
click at [40, 80] on input "https://vimeo.com/686264125/722df4baba" at bounding box center [45, 80] width 75 height 10
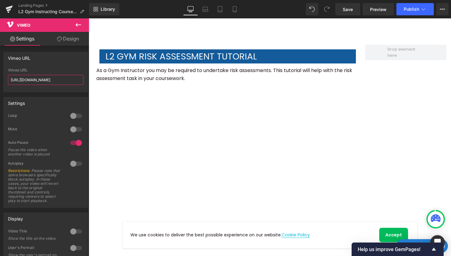
scroll to position [881, 0]
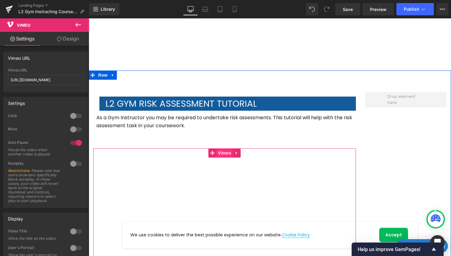
click at [223, 154] on span "Vimeo" at bounding box center [224, 152] width 16 height 9
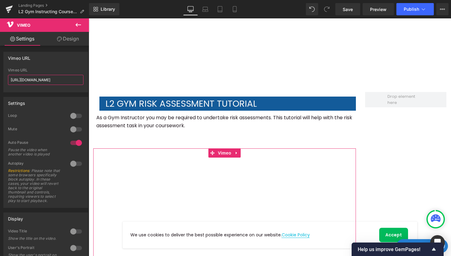
click at [61, 80] on input "https://vimeo.com/800811840/5305bca857" at bounding box center [45, 80] width 75 height 10
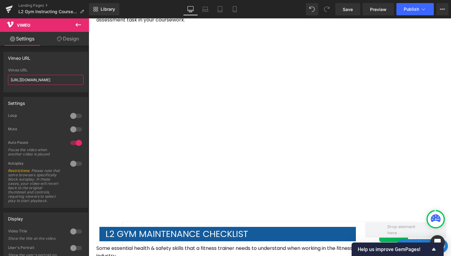
scroll to position [989, 0]
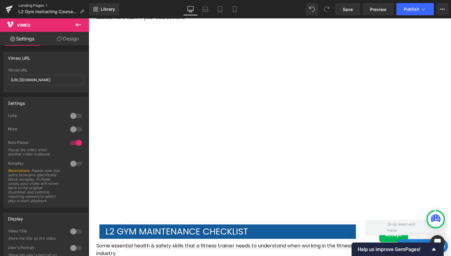
click at [31, 4] on link "Landing Pages" at bounding box center [53, 5] width 71 height 5
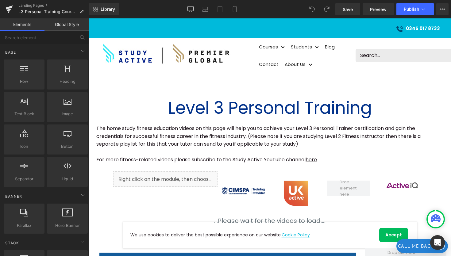
click at [89, 18] on div at bounding box center [89, 18] width 0 height 0
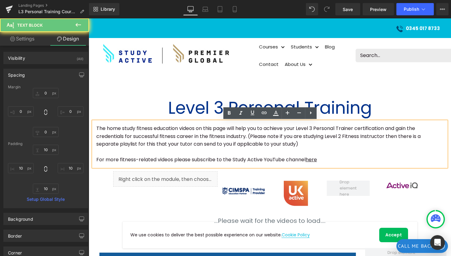
click at [215, 133] on p "The home study fitness education videos on this page will help you to achieve y…" at bounding box center [269, 137] width 347 height 24
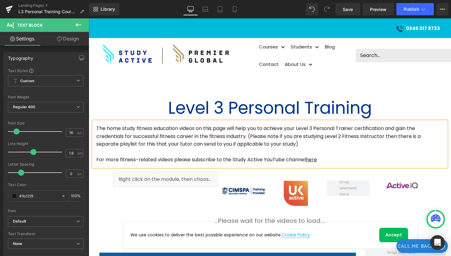
copy div "The home study fitness education videos on this page will help you to achieve y…"
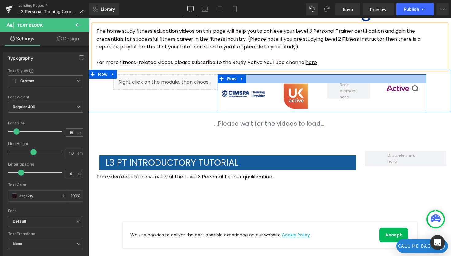
scroll to position [207, 0]
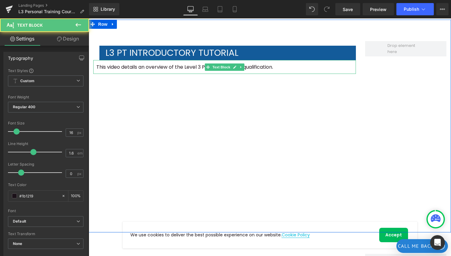
click at [191, 67] on p "This video details an overview of the Level 3 Personal Trainer qualification." at bounding box center [224, 67] width 256 height 8
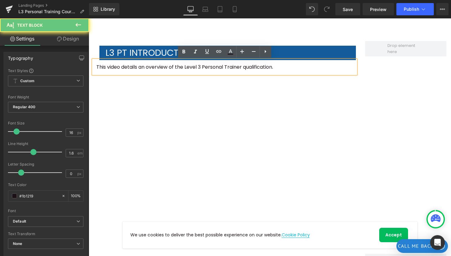
click at [298, 71] on div "This video details an overview of the Level 3 Personal Trainer qualification." at bounding box center [224, 67] width 263 height 14
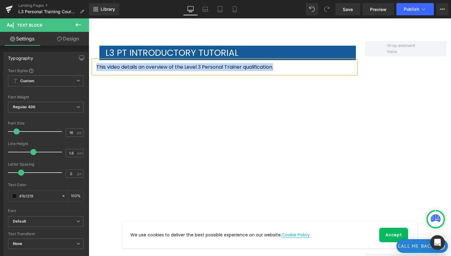
copy p "This video details an overview of the Level 3 Personal Trainer qualification."
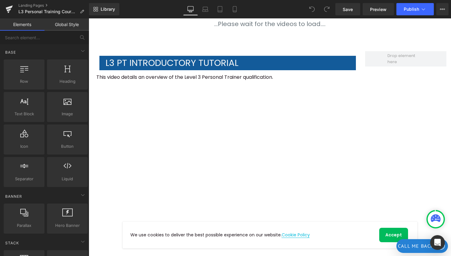
scroll to position [231, 0]
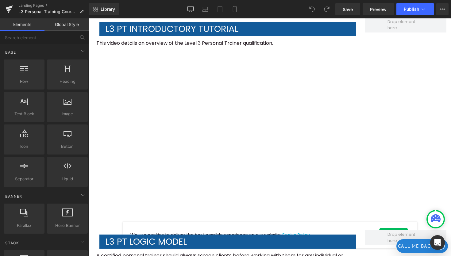
click at [372, 133] on div "L3 PT Introductory tutorial Text Block This video details an overview of the Le…" at bounding box center [270, 102] width 362 height 213
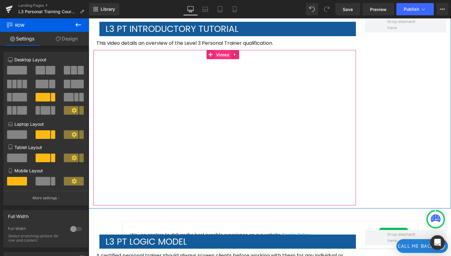
click at [219, 54] on span "Vimeo" at bounding box center [223, 54] width 16 height 9
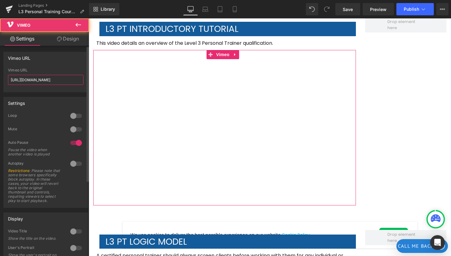
click at [40, 79] on input "https://vimeo.com/875206612/e81751224b?share=copy" at bounding box center [45, 80] width 75 height 10
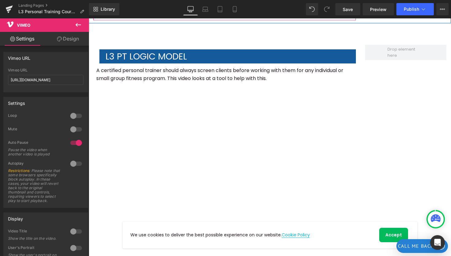
scroll to position [434, 0]
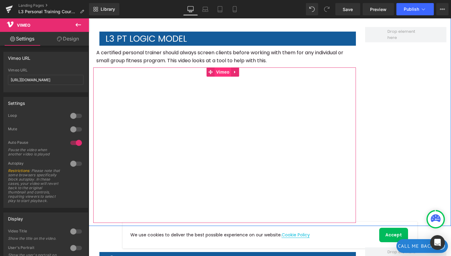
click at [221, 71] on span "Vimeo" at bounding box center [223, 71] width 16 height 9
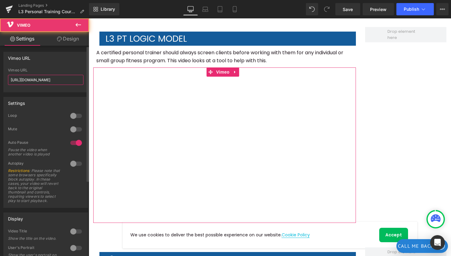
click at [59, 77] on input "https://vimeo.com/686641631/64cb313e7e" at bounding box center [45, 80] width 75 height 10
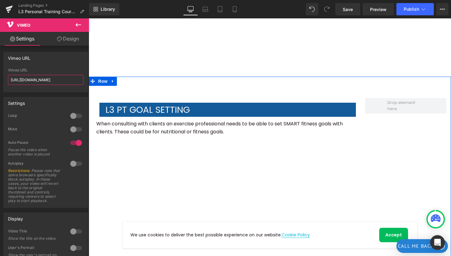
scroll to position [638, 0]
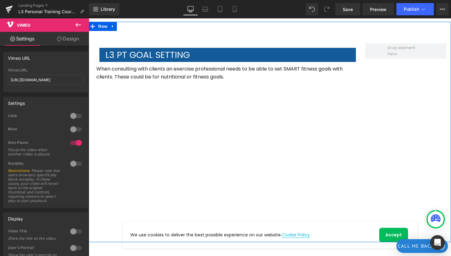
click at [365, 170] on div "L3 PT Goal SEtting Text Block When consulting with clients an exercise professi…" at bounding box center [270, 132] width 362 height 221
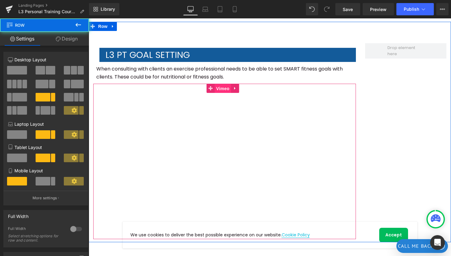
click at [221, 86] on span "Vimeo" at bounding box center [223, 88] width 16 height 9
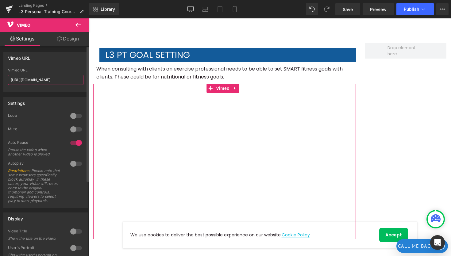
click at [39, 78] on input "https://vimeo.com/686641471/41e4837380" at bounding box center [45, 80] width 75 height 10
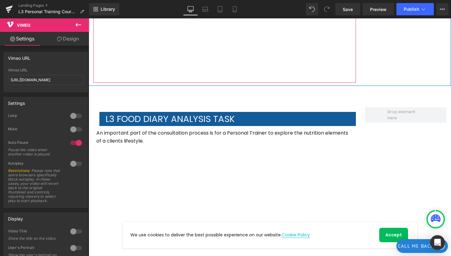
scroll to position [830, 0]
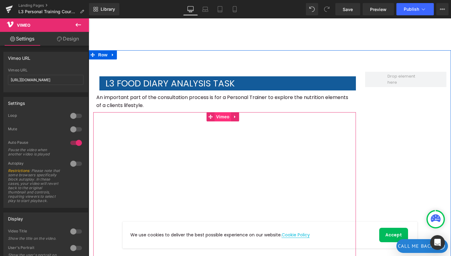
click at [222, 112] on span "Vimeo" at bounding box center [223, 116] width 16 height 9
click at [226, 112] on span "Vimeo" at bounding box center [223, 116] width 16 height 9
click at [223, 112] on span "Vimeo" at bounding box center [223, 116] width 16 height 9
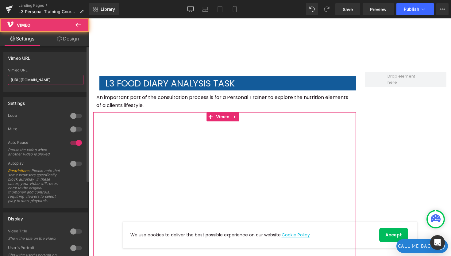
click at [59, 85] on input "https://vimeo.com/686638385/03a4f0340b" at bounding box center [45, 80] width 75 height 10
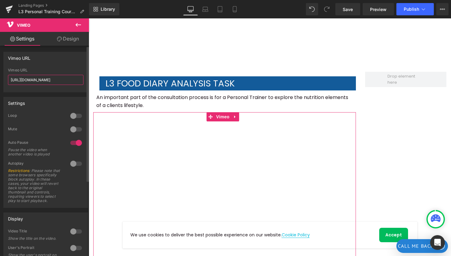
click at [59, 80] on input "https://vimeo.com/686638385/03a4f0340b" at bounding box center [45, 80] width 75 height 10
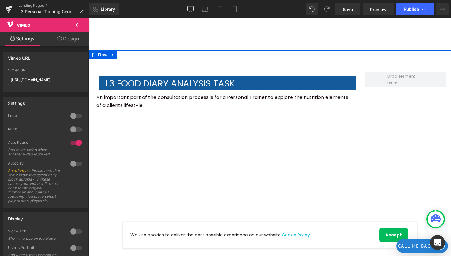
click at [371, 179] on div "L3 Food Diary Analysis Task Text Block An important part of the consultation pr…" at bounding box center [270, 160] width 362 height 221
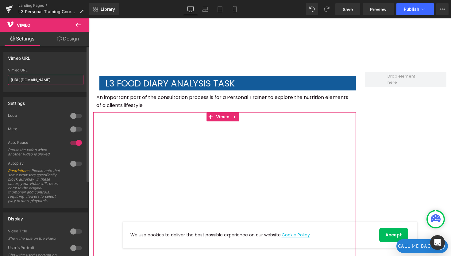
click at [35, 80] on input "https://vimeo.com/686638385/03a4f0340b" at bounding box center [45, 80] width 75 height 10
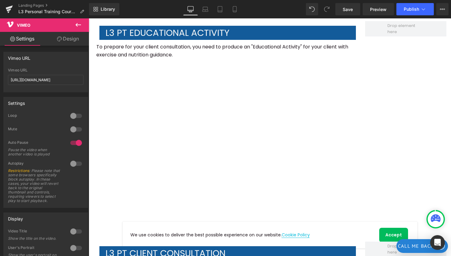
scroll to position [1095, 0]
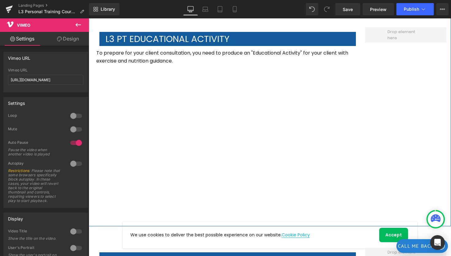
click at [393, 148] on div "L3 PT Educational Activity Text Block To prepare for your client consultation, …" at bounding box center [270, 116] width 362 height 221
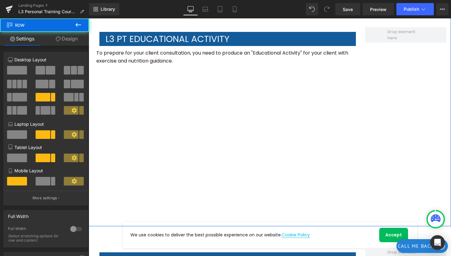
click at [227, 57] on div "To prepare for your client consultation, you need to produce an "Educational Ac…" at bounding box center [224, 57] width 263 height 22
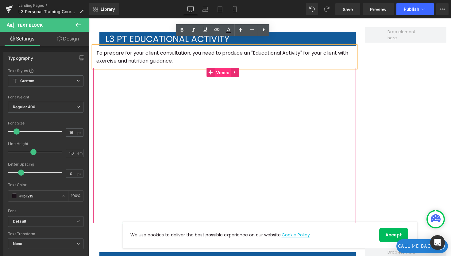
click at [222, 68] on span "Vimeo" at bounding box center [223, 72] width 16 height 9
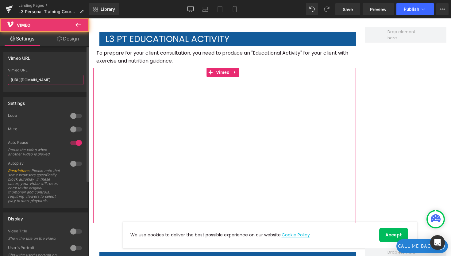
click at [48, 83] on input "https://vimeo.com/686635873/0819d6c8b7" at bounding box center [45, 80] width 75 height 10
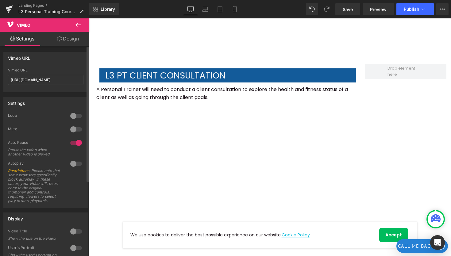
scroll to position [1304, 0]
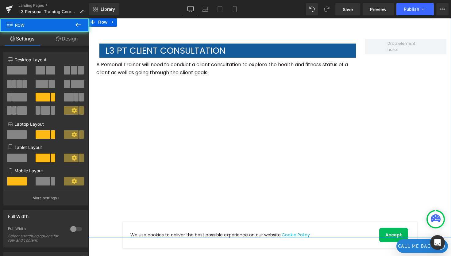
click at [404, 140] on div "L3 PT Client Consultation Text Block A Personal Trainer will need to conduct a …" at bounding box center [270, 127] width 362 height 221
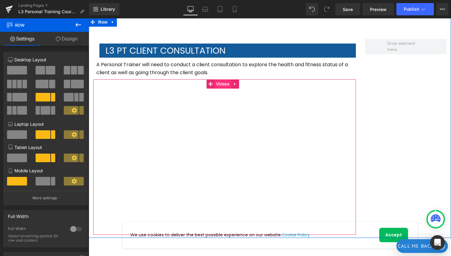
click at [223, 79] on span "Vimeo" at bounding box center [223, 83] width 16 height 9
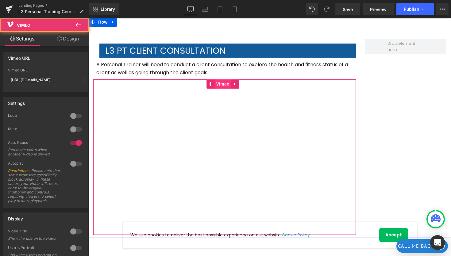
click at [216, 79] on span "Vimeo" at bounding box center [223, 83] width 16 height 9
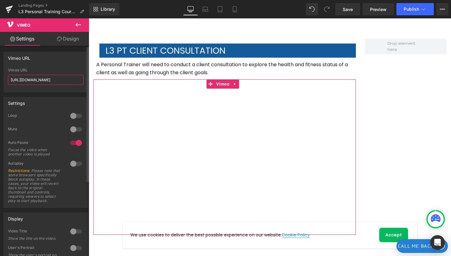
click at [46, 78] on input "https://vimeo.com/686635433/110804dd57" at bounding box center [45, 80] width 75 height 10
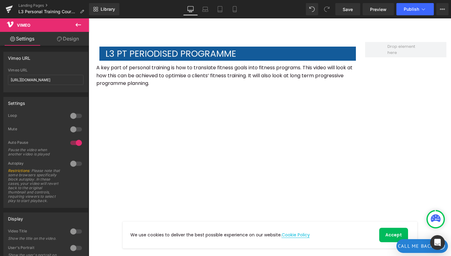
scroll to position [1535, 0]
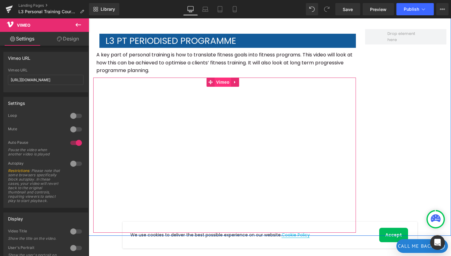
click at [221, 78] on span "Vimeo" at bounding box center [223, 82] width 16 height 9
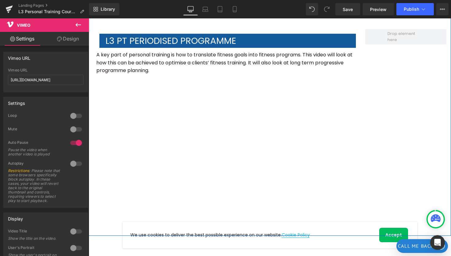
click at [383, 113] on div "L3 PT periodised programme Text Block A key part of personal training is how to…" at bounding box center [270, 122] width 362 height 229
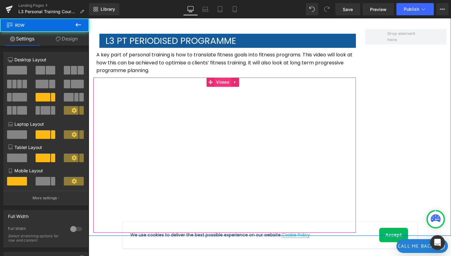
click at [224, 78] on span "Vimeo" at bounding box center [223, 82] width 16 height 9
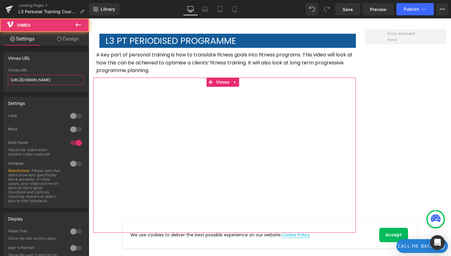
click at [33, 78] on input "https://vimeo.com/686644867/f8f3fb71c7" at bounding box center [45, 80] width 75 height 10
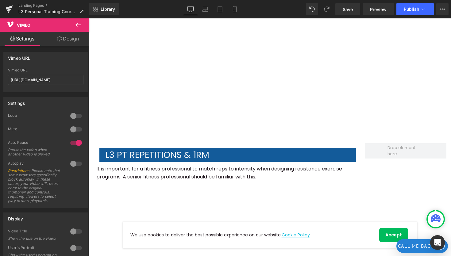
scroll to position [1760, 0]
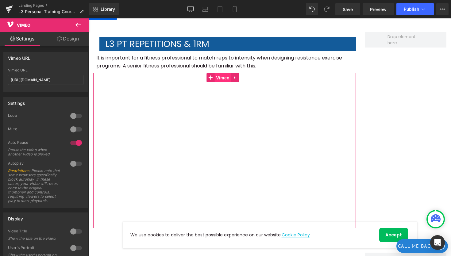
click at [224, 73] on span "Vimeo" at bounding box center [223, 77] width 16 height 9
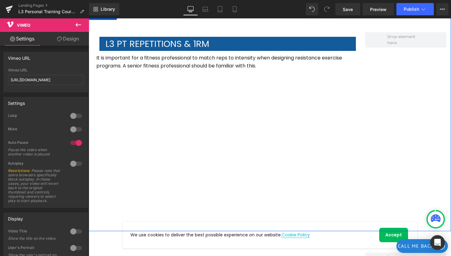
click at [402, 105] on div "L3 PT repetitions & 1RM Text Block It is important for a fitness professional t…" at bounding box center [270, 121] width 362 height 221
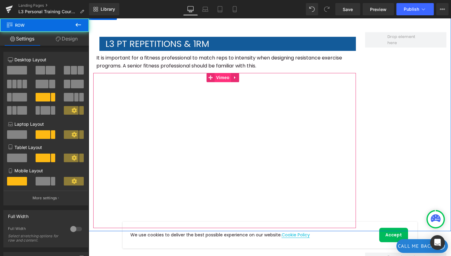
click at [225, 73] on span "Vimeo" at bounding box center [223, 77] width 16 height 9
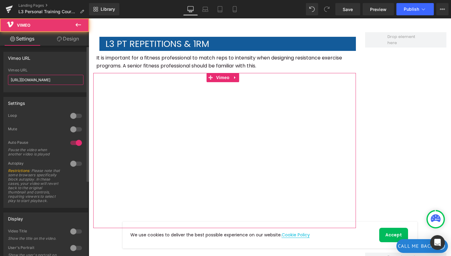
click at [18, 75] on input "https://vimeo.com/686650366/b7c9260828" at bounding box center [45, 80] width 75 height 10
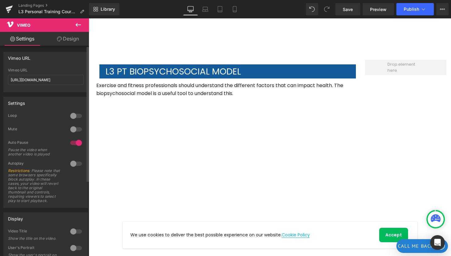
scroll to position [1953, 0]
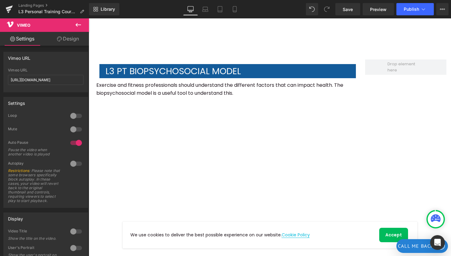
click at [394, 152] on div "L3 PT biopsychosocial model Text Block Exercise and fitness professionals shoul…" at bounding box center [270, 148] width 362 height 221
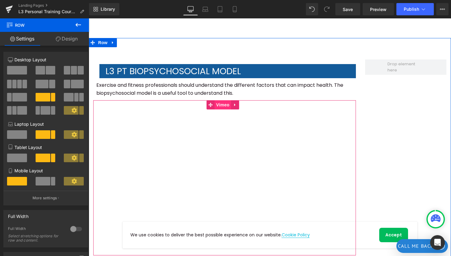
click at [221, 100] on span "Vimeo" at bounding box center [223, 104] width 16 height 9
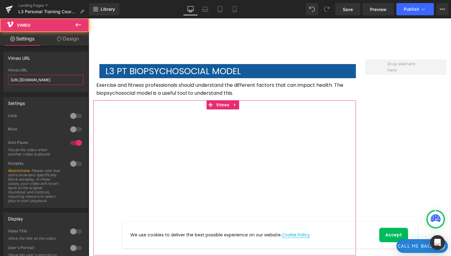
click at [60, 81] on input "https://vimeo.com/686634528/c2227ad021" at bounding box center [45, 80] width 75 height 10
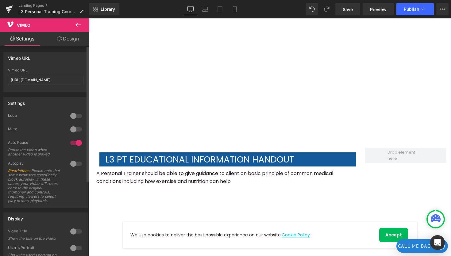
scroll to position [2170, 0]
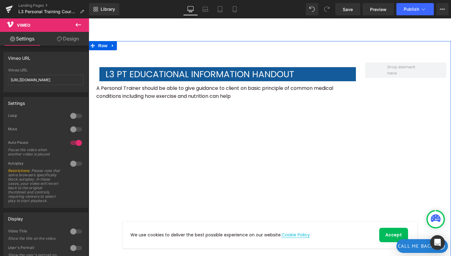
click at [393, 115] on div "L3 PT Educational information handout Text Block A Personal Trainer should be a…" at bounding box center [270, 151] width 362 height 221
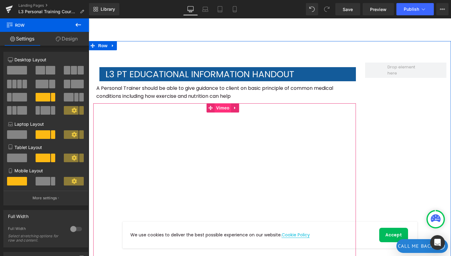
click at [225, 103] on span "Vimeo" at bounding box center [223, 107] width 16 height 9
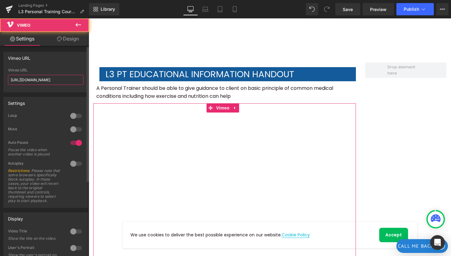
click at [59, 79] on input "https://vimeo.com/686637166/3fe2c82a21" at bounding box center [45, 80] width 75 height 10
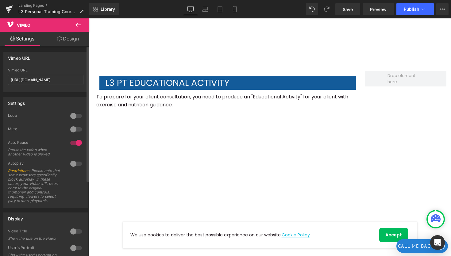
scroll to position [1098, 0]
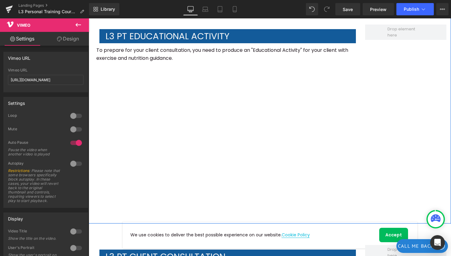
click at [375, 106] on div "L3 PT Educational Activity Text Block To prepare for your client consultation, …" at bounding box center [270, 113] width 362 height 221
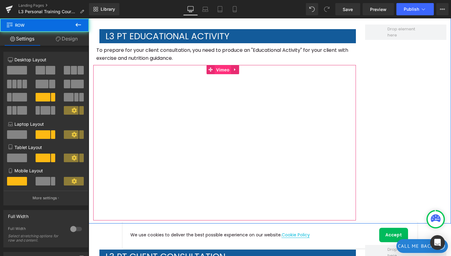
click at [227, 65] on span "Vimeo" at bounding box center [223, 69] width 16 height 9
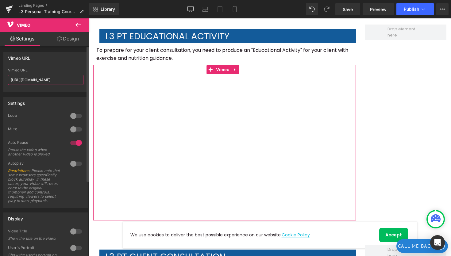
click at [35, 80] on input "https://vimeo.com/686635873/0819d6c8b7" at bounding box center [45, 80] width 75 height 10
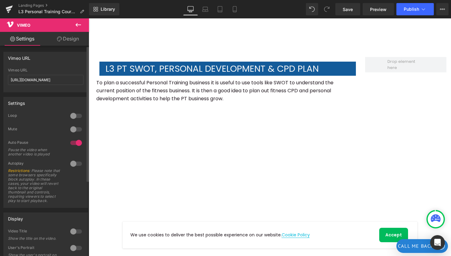
scroll to position [2412, 0]
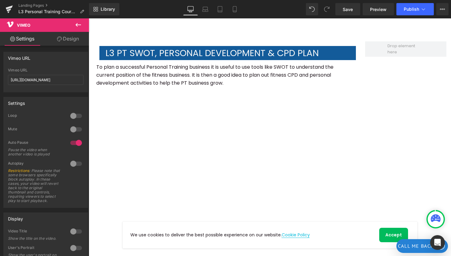
click at [412, 147] on div "L3 PT SWOT, PERSonal devElopment & CPD Plan Text Block To plan a successful Per…" at bounding box center [270, 134] width 362 height 229
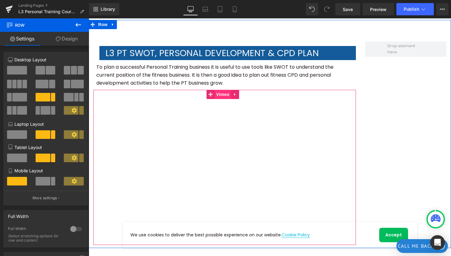
click at [228, 90] on span "Vimeo" at bounding box center [223, 94] width 16 height 9
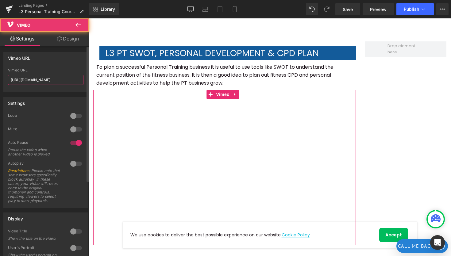
click at [40, 79] on input "https://vimeo.com/686631764/16cf44c2d8" at bounding box center [45, 80] width 75 height 10
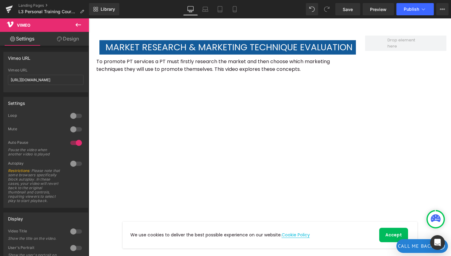
scroll to position [2646, 0]
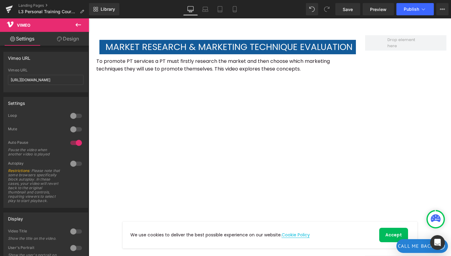
click at [385, 119] on div "Market Research & Marketing Technique Evaluation Text Block To promote PT servi…" at bounding box center [270, 124] width 362 height 221
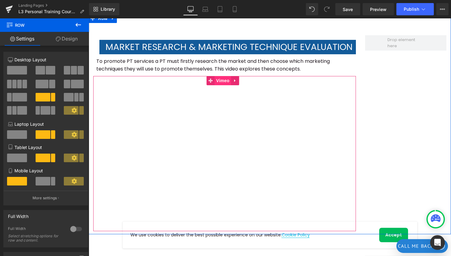
click at [225, 76] on span "Vimeo" at bounding box center [223, 80] width 16 height 9
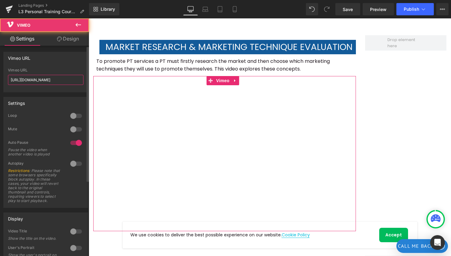
click at [57, 77] on input "https://vimeo.com/686650030/f5541d1d9f" at bounding box center [45, 80] width 75 height 10
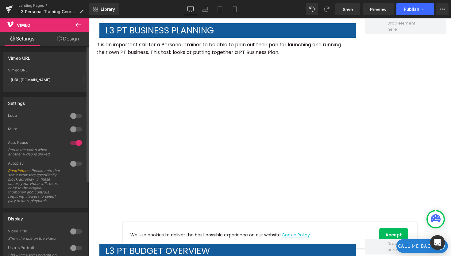
scroll to position [2899, 0]
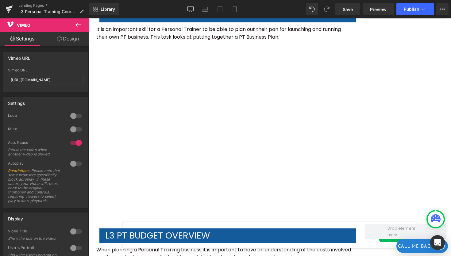
click at [360, 86] on div "L3 PT business planning Text Block It is an important skill for a Personal Trai…" at bounding box center [270, 92] width 362 height 221
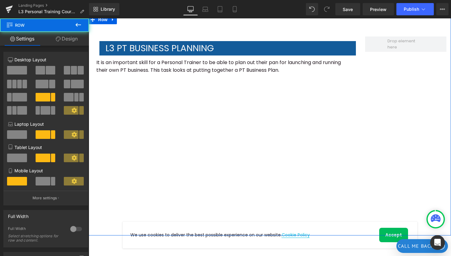
scroll to position [2841, 0]
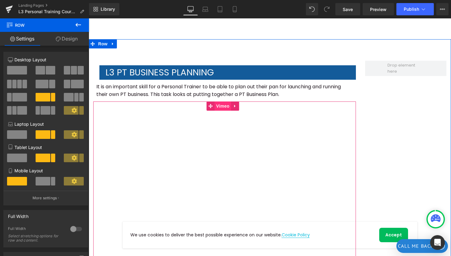
click at [227, 102] on span "Vimeo" at bounding box center [223, 106] width 16 height 9
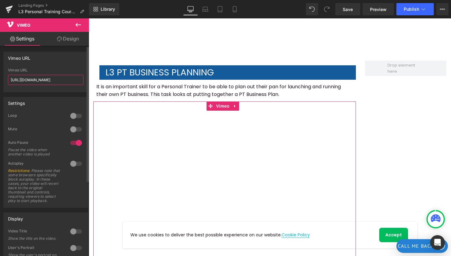
click at [17, 75] on input "https://vimeo.com/686634715/a4ab3aea25" at bounding box center [45, 80] width 75 height 10
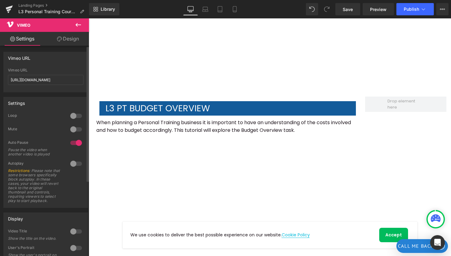
scroll to position [3085, 0]
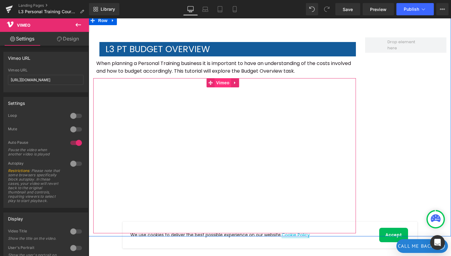
click at [223, 78] on span "Vimeo" at bounding box center [223, 82] width 16 height 9
click at [218, 78] on span "Vimeo" at bounding box center [223, 82] width 16 height 9
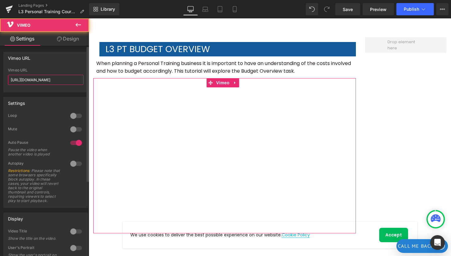
click at [61, 77] on input "https://vimeo.com/871080070/3090bc11da" at bounding box center [45, 80] width 75 height 10
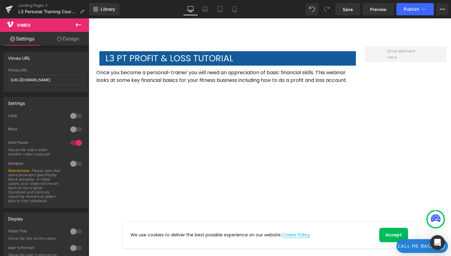
scroll to position [3302, 0]
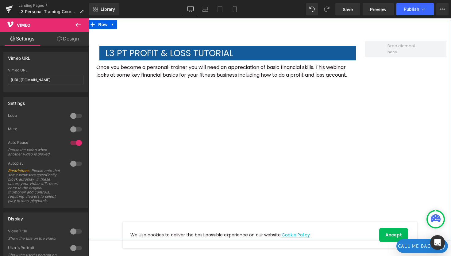
click at [366, 97] on div "L3 PT Profit & Loss Tutorial Text Block Once you become a personal-trainer you …" at bounding box center [270, 130] width 362 height 221
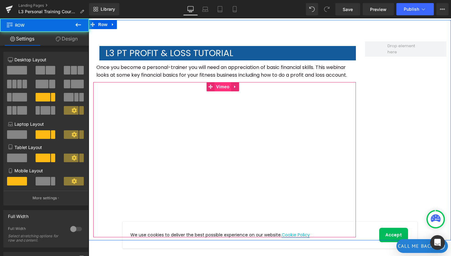
click at [217, 82] on span "Vimeo" at bounding box center [223, 86] width 16 height 9
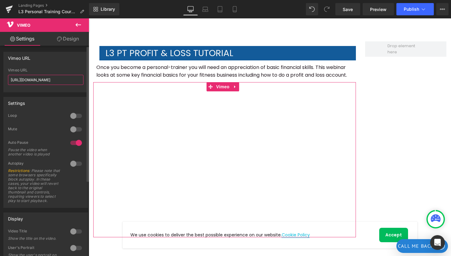
click at [32, 77] on input "https://vimeo.com/686645227/25b2bd5c60" at bounding box center [45, 80] width 75 height 10
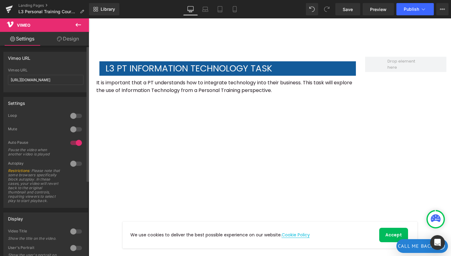
scroll to position [3513, 0]
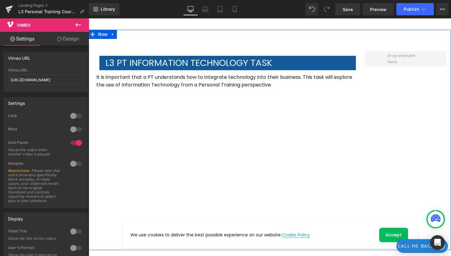
click at [391, 119] on div "L3 PT information technology task Text Block It is important that a PT understa…" at bounding box center [270, 140] width 362 height 221
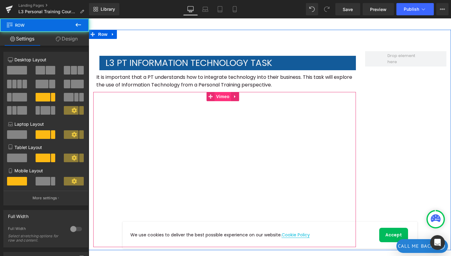
click at [224, 92] on span "Vimeo" at bounding box center [223, 96] width 16 height 9
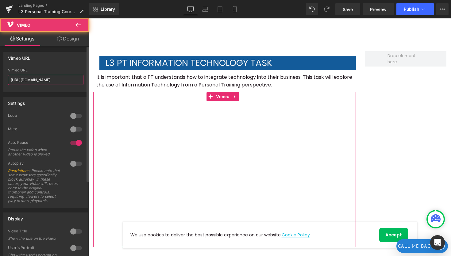
click at [44, 78] on input "https://vimeo.com/779563106" at bounding box center [45, 80] width 75 height 10
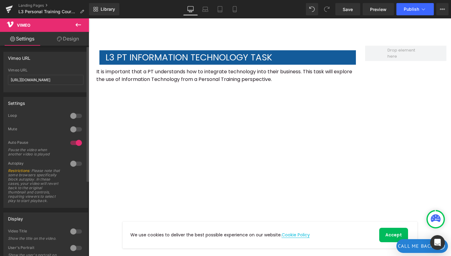
scroll to position [3524, 0]
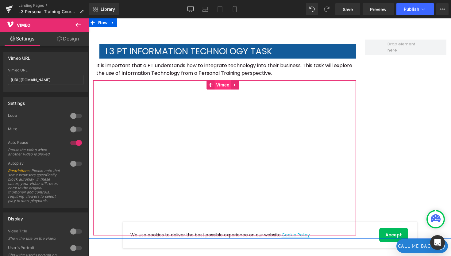
click at [221, 80] on span "Vimeo" at bounding box center [223, 84] width 16 height 9
click at [232, 80] on link at bounding box center [235, 84] width 8 height 9
click at [208, 80] on link "Vimeo" at bounding box center [219, 84] width 24 height 9
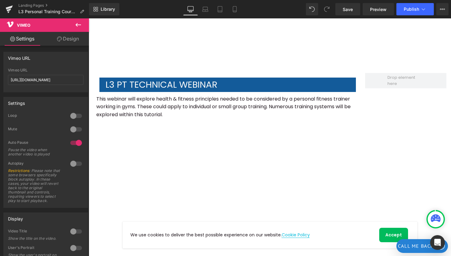
scroll to position [3719, 0]
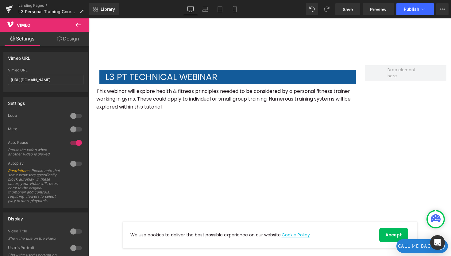
click at [372, 126] on div "L3 PT technical webinar Text Block This webinar will explore health & fitness p…" at bounding box center [270, 158] width 362 height 229
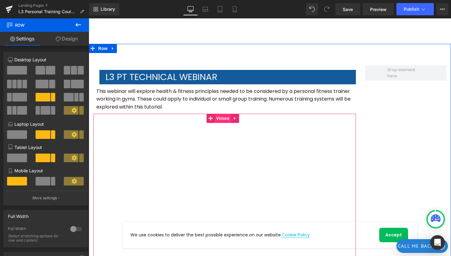
click at [223, 114] on span "Vimeo" at bounding box center [223, 118] width 16 height 9
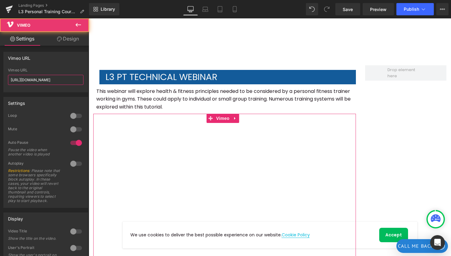
click at [39, 79] on input "https://vimeo.com/686645354/11e99b6d1f" at bounding box center [45, 80] width 75 height 10
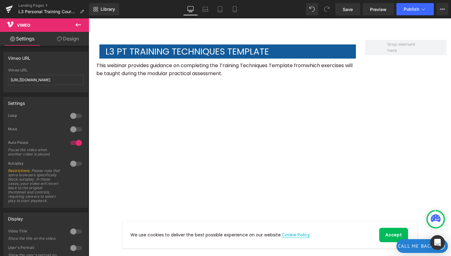
scroll to position [3960, 0]
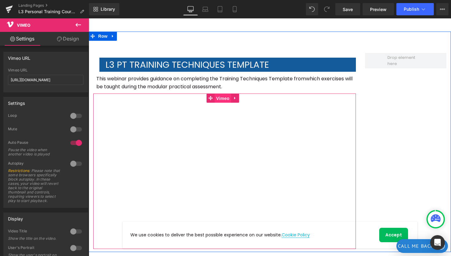
click at [227, 94] on span "Vimeo" at bounding box center [223, 98] width 16 height 9
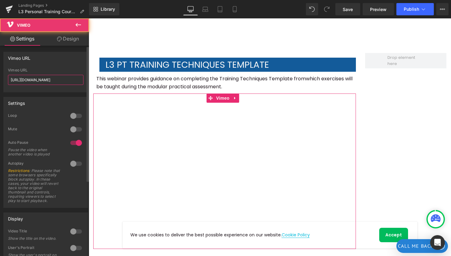
click at [40, 79] on input "https://vimeo.com/686645662/2844b7b0ab" at bounding box center [45, 80] width 75 height 10
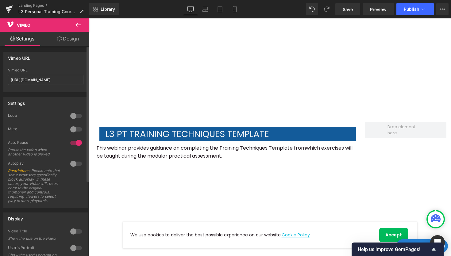
scroll to position [3928, 0]
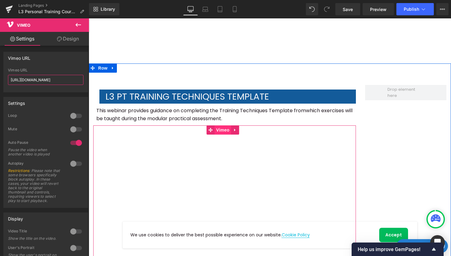
click at [219, 125] on span "Vimeo" at bounding box center [223, 129] width 16 height 9
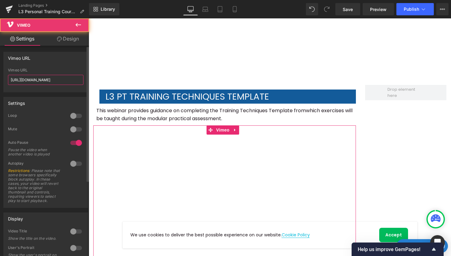
click at [49, 83] on input "https://vimeo.com/686645662/2844b7b0ab" at bounding box center [45, 80] width 75 height 10
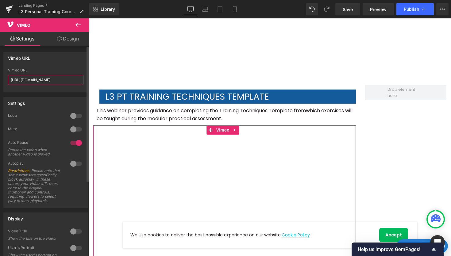
click at [46, 80] on input "https://vimeo.com/686645662/2844b7b0ab" at bounding box center [45, 80] width 75 height 10
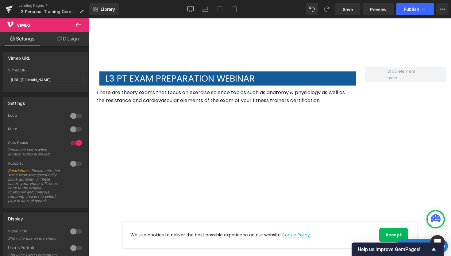
scroll to position [4177, 0]
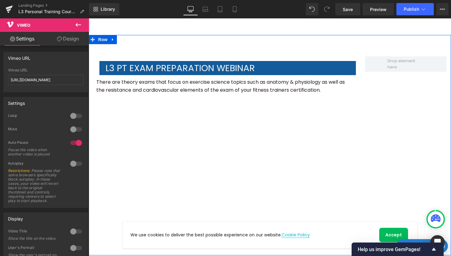
click at [384, 137] on div "L3 PT exam preparation webinar Text Block There are theory exams that focus on …" at bounding box center [270, 145] width 362 height 221
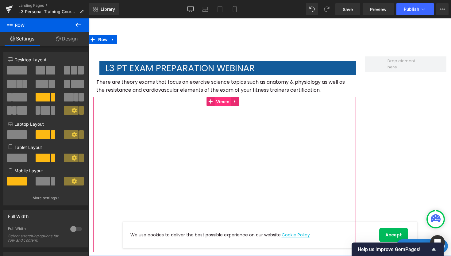
click at [222, 97] on span "Vimeo" at bounding box center [223, 101] width 16 height 9
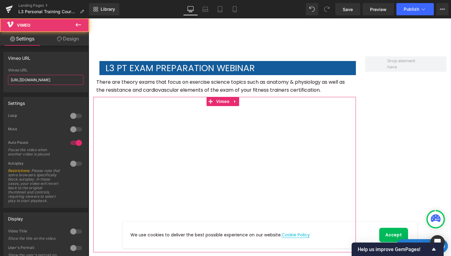
click at [56, 78] on input "https://vimeo.com/797127494/08fb610cc0" at bounding box center [45, 80] width 75 height 10
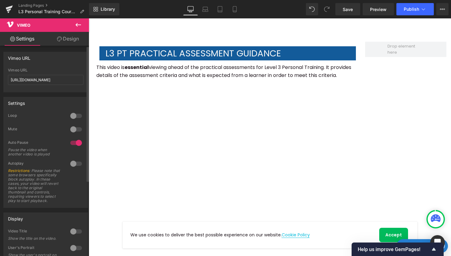
scroll to position [4413, 0]
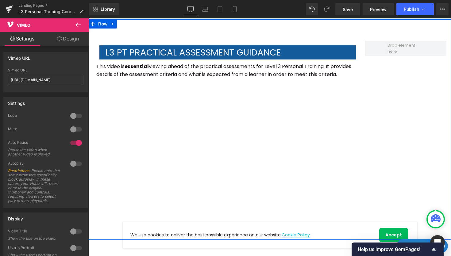
click at [368, 107] on div "L3 PT Practical assessment guidance Text Block This video is essential viewing …" at bounding box center [270, 129] width 362 height 221
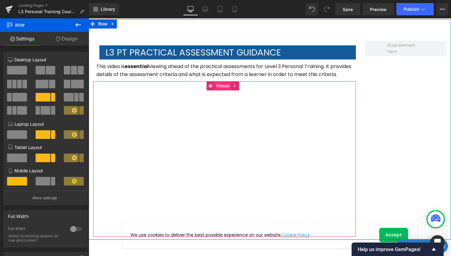
click at [222, 81] on span "Vimeo" at bounding box center [223, 85] width 16 height 9
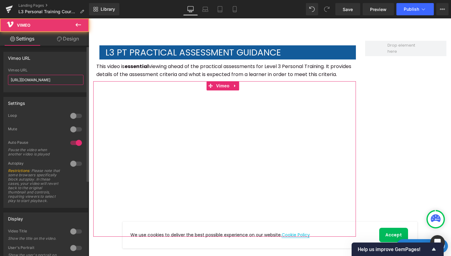
click at [43, 80] on input "https://vimeo.com/713237795/63d81eddcb" at bounding box center [45, 80] width 75 height 10
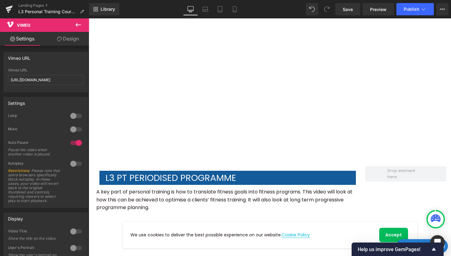
scroll to position [1443, 0]
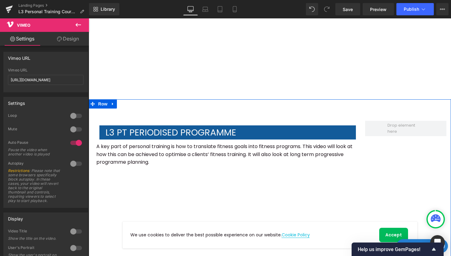
click at [373, 205] on div "L3 PT periodised programme Text Block A key part of personal training is how to…" at bounding box center [270, 213] width 362 height 229
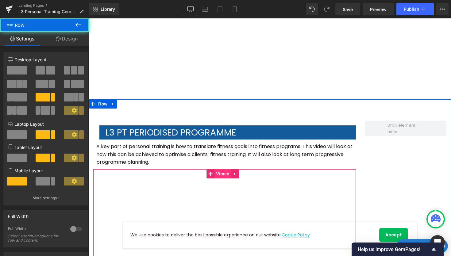
click at [221, 169] on span "Vimeo" at bounding box center [223, 173] width 16 height 9
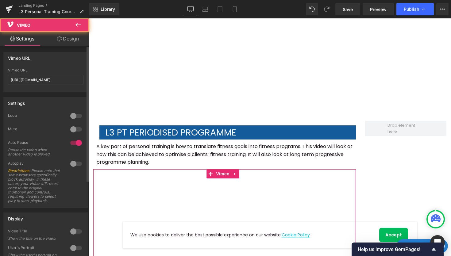
click at [50, 73] on div "Vimeo URL https://vimeo.com/686644867/f8f3fb71c7" at bounding box center [45, 80] width 75 height 24
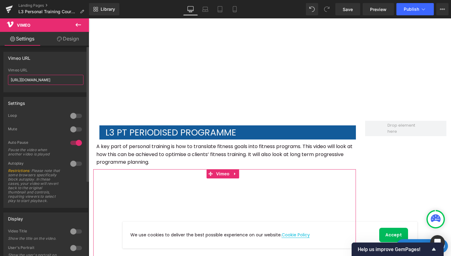
click at [52, 79] on input "https://vimeo.com/686644867/f8f3fb71c7" at bounding box center [45, 80] width 75 height 10
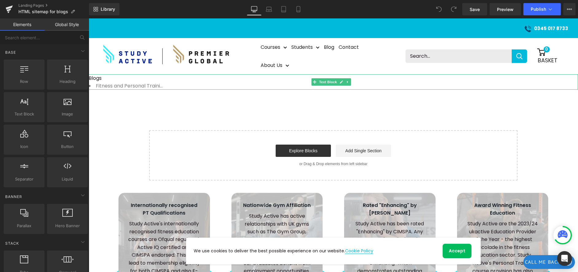
click at [128, 82] on link "Fitness and Personal Training Education" at bounding box center [143, 85] width 95 height 7
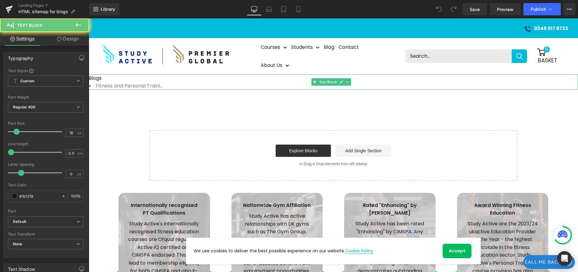
click at [199, 82] on ul "Fitness and Personal Training Education" at bounding box center [333, 86] width 489 height 8
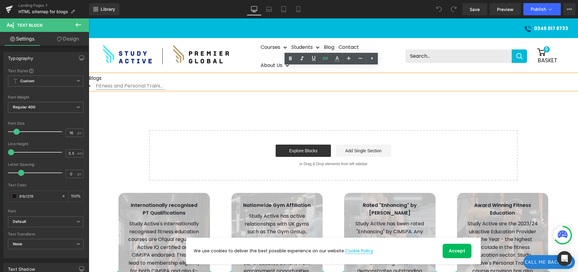
click at [162, 82] on link "Fitness and Personal Training Education" at bounding box center [143, 85] width 95 height 7
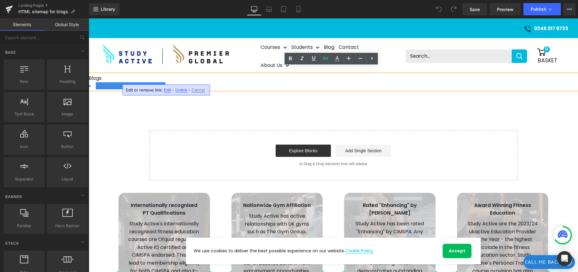
click at [135, 122] on div "Blogs Fitness and Personal Training Education Text Block Select your layout" at bounding box center [333, 127] width 489 height 106
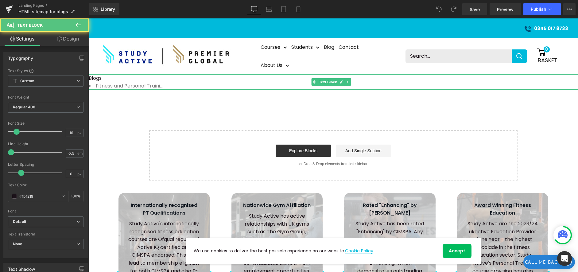
click at [99, 74] on h3 "Blogs" at bounding box center [333, 78] width 489 height 8
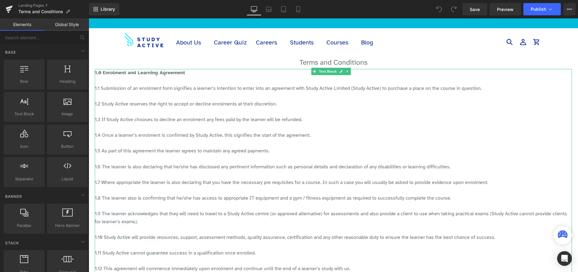
click at [174, 116] on p "1.0 Enrolment and Learning Agreement 1.1 Submission of an enrolment form signif…" at bounding box center [333, 135] width 477 height 133
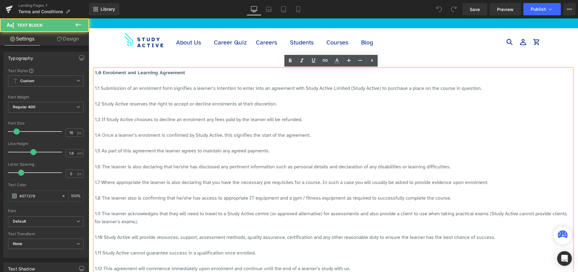
click at [175, 116] on p "1.0 Enrolment and Learning Agreement 1.1 Submission of an enrolment form signif…" at bounding box center [333, 135] width 477 height 133
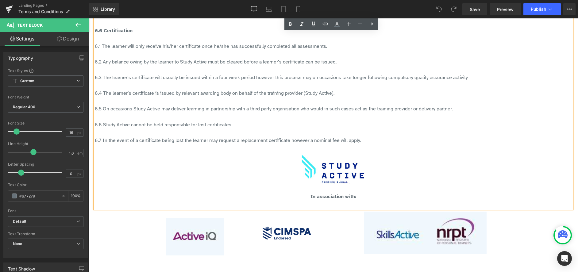
scroll to position [670, 0]
